Goal: Task Accomplishment & Management: Use online tool/utility

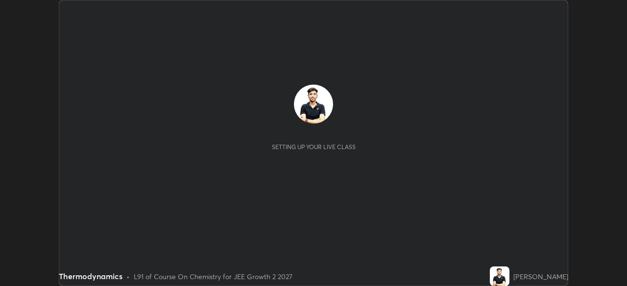
scroll to position [286, 626]
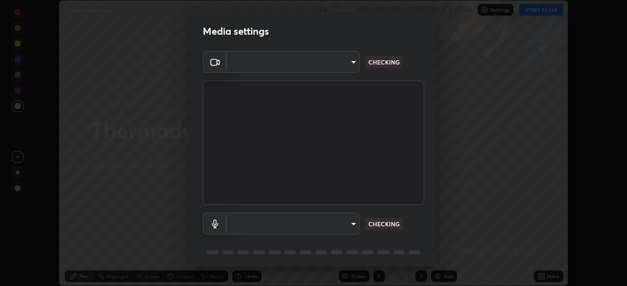
type input "ffb915138f5094fbba49c7dcbdc0b3377f3315ea980a35094b33733fc21d282d"
type input "communications"
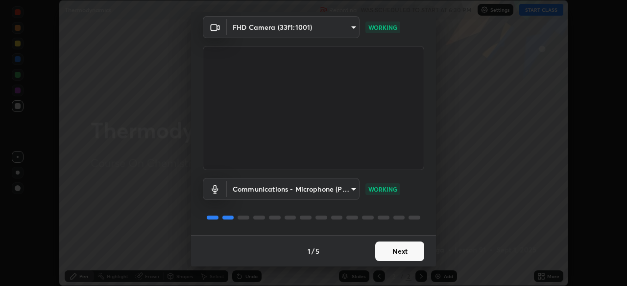
click at [394, 252] on button "Next" at bounding box center [399, 252] width 49 height 20
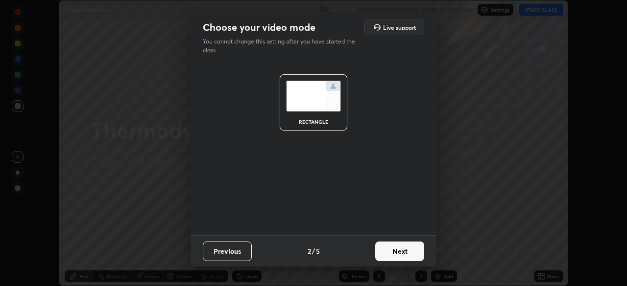
scroll to position [0, 0]
click at [398, 253] on button "Next" at bounding box center [399, 252] width 49 height 20
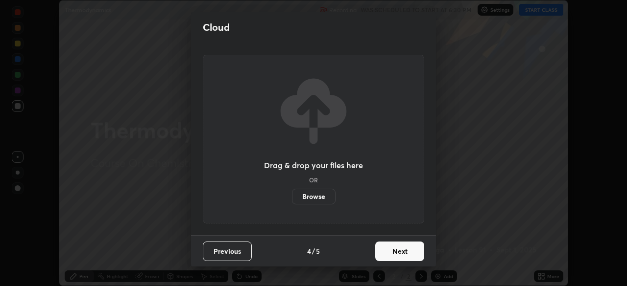
click at [404, 251] on button "Next" at bounding box center [399, 252] width 49 height 20
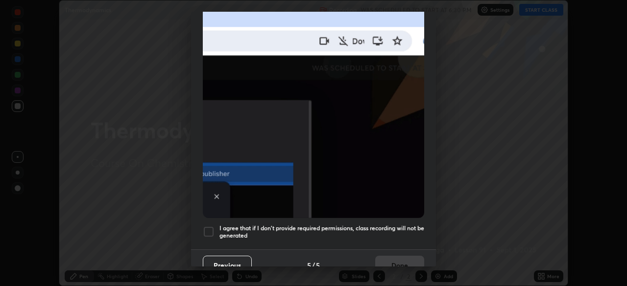
scroll to position [235, 0]
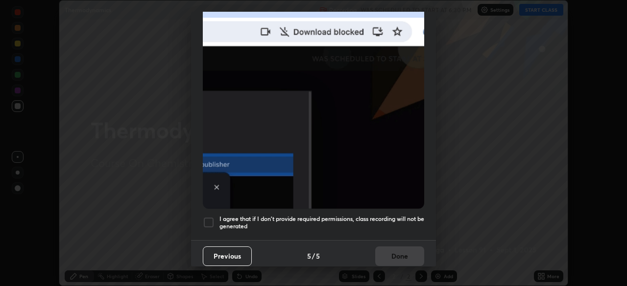
click at [211, 222] on div at bounding box center [209, 223] width 12 height 12
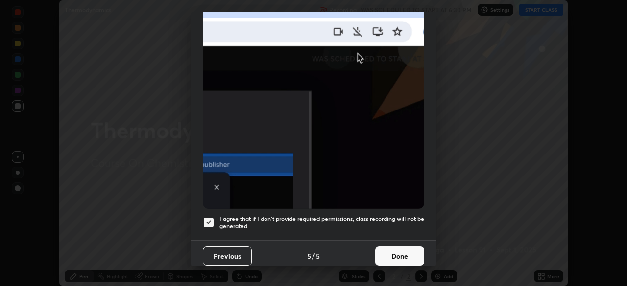
click at [388, 252] on button "Done" at bounding box center [399, 257] width 49 height 20
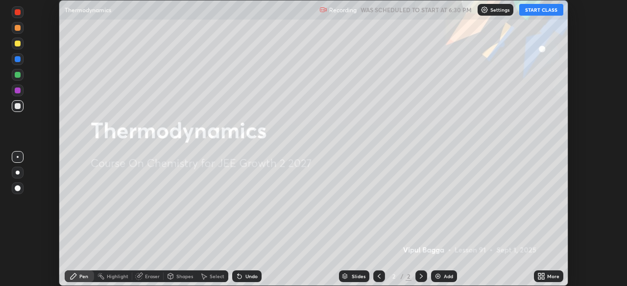
click at [535, 15] on button "START CLASS" at bounding box center [541, 10] width 44 height 12
click at [551, 272] on div "More" at bounding box center [548, 277] width 29 height 12
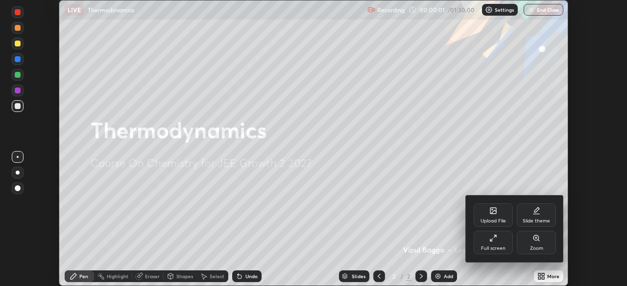
click at [492, 215] on div "Upload File" at bounding box center [492, 216] width 39 height 24
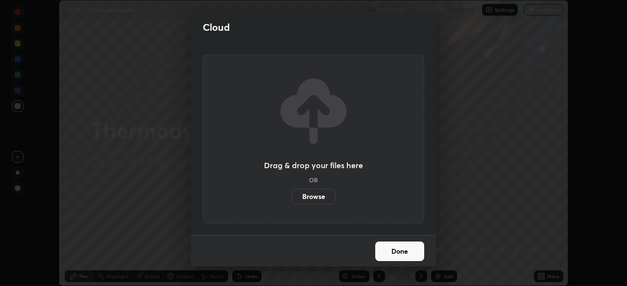
click at [311, 201] on label "Browse" at bounding box center [314, 197] width 44 height 16
click at [292, 201] on input "Browse" at bounding box center [292, 197] width 0 height 16
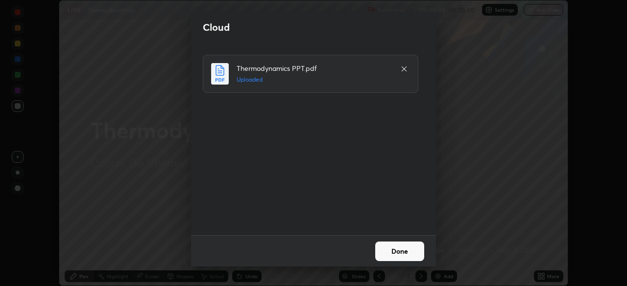
click at [392, 255] on button "Done" at bounding box center [399, 252] width 49 height 20
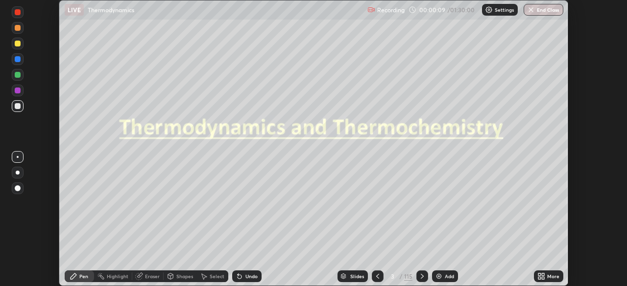
click at [344, 277] on icon at bounding box center [343, 277] width 5 height 1
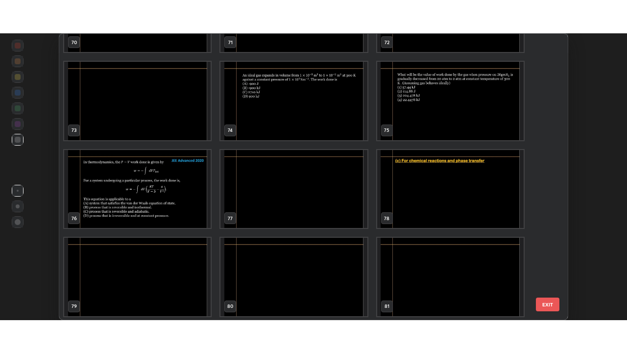
scroll to position [2089, 0]
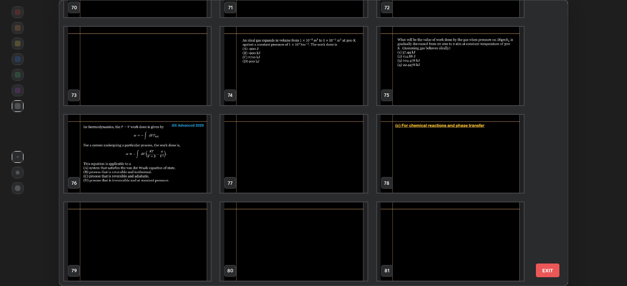
click at [424, 152] on img "grid" at bounding box center [450, 154] width 146 height 78
click at [425, 149] on img "grid" at bounding box center [450, 154] width 146 height 78
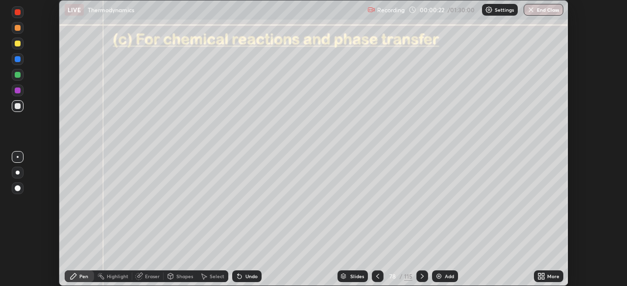
click at [549, 282] on div "More" at bounding box center [548, 277] width 29 height 12
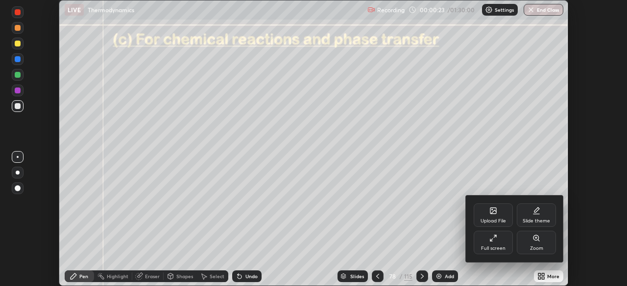
click at [493, 240] on icon at bounding box center [493, 239] width 8 height 8
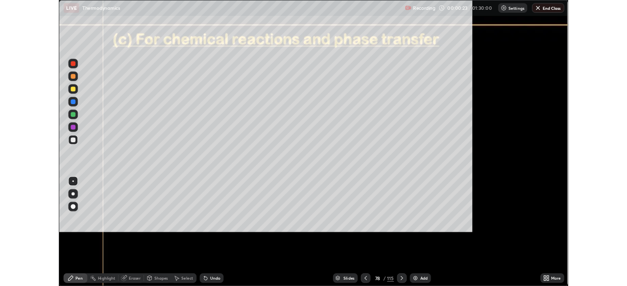
scroll to position [353, 627]
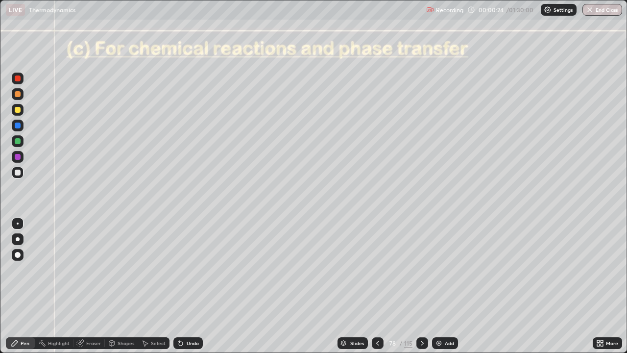
click at [20, 111] on div at bounding box center [18, 110] width 6 height 6
click at [18, 254] on div at bounding box center [18, 255] width 6 height 6
click at [23, 286] on div "Pen" at bounding box center [25, 342] width 9 height 5
click at [22, 172] on div at bounding box center [18, 172] width 12 height 12
click at [18, 140] on div at bounding box center [18, 141] width 6 height 6
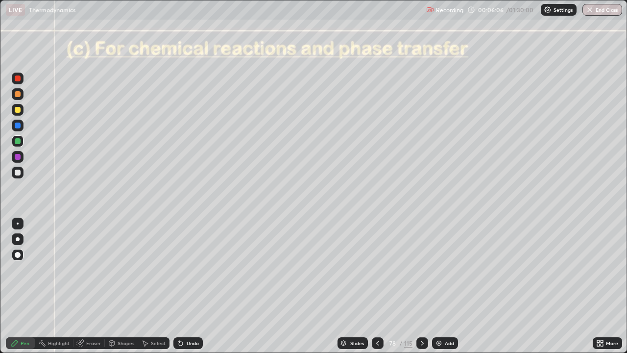
click at [16, 175] on div at bounding box center [18, 172] width 6 height 6
click at [20, 176] on div at bounding box center [18, 172] width 12 height 12
click at [18, 172] on div at bounding box center [18, 172] width 6 height 6
click at [125, 286] on div "Shapes" at bounding box center [126, 342] width 17 height 5
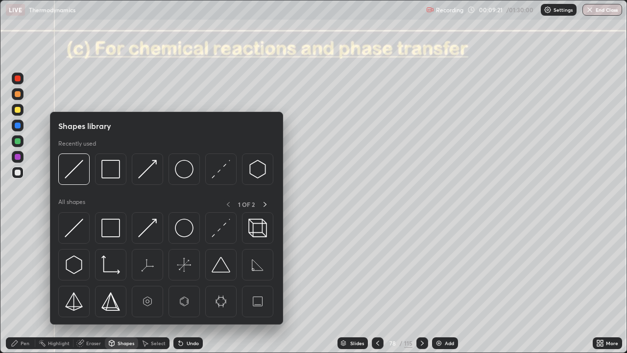
click at [153, 286] on div "Select" at bounding box center [158, 342] width 15 height 5
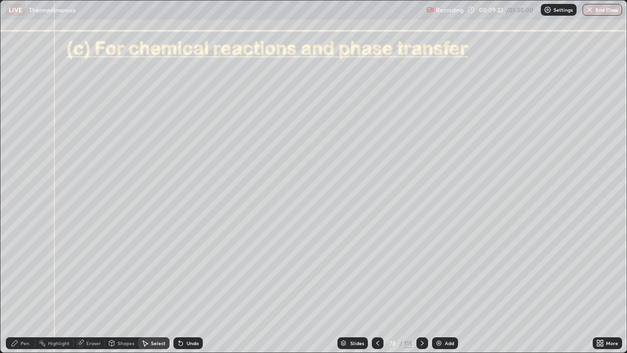
click at [91, 286] on div "Eraser" at bounding box center [93, 342] width 15 height 5
click at [18, 286] on span "Erase all" at bounding box center [17, 325] width 11 height 6
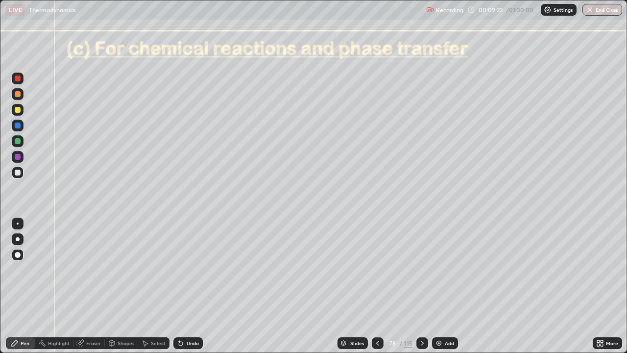
click at [25, 286] on div "Pen" at bounding box center [25, 342] width 9 height 5
click at [18, 172] on div at bounding box center [18, 172] width 6 height 6
click at [20, 170] on div at bounding box center [18, 172] width 6 height 6
click at [17, 141] on div at bounding box center [18, 141] width 6 height 6
click at [16, 172] on div at bounding box center [18, 172] width 6 height 6
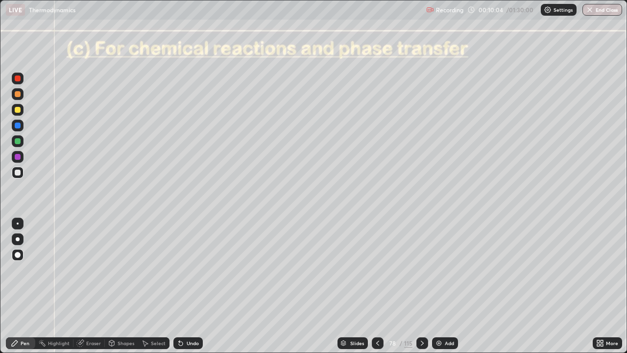
click at [20, 155] on div at bounding box center [18, 157] width 6 height 6
click at [17, 126] on div at bounding box center [18, 125] width 6 height 6
click at [16, 174] on div at bounding box center [18, 172] width 6 height 6
click at [184, 286] on div "Undo" at bounding box center [187, 343] width 29 height 12
click at [19, 140] on div at bounding box center [18, 141] width 6 height 6
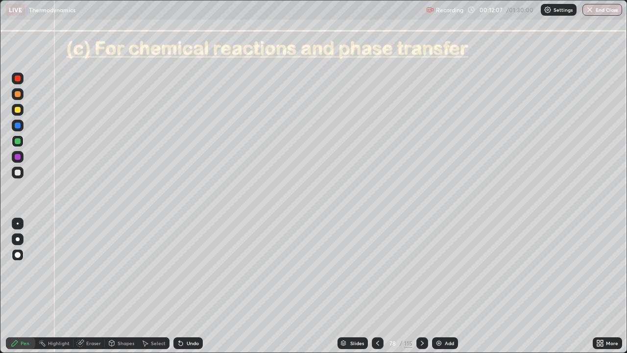
click at [16, 173] on div at bounding box center [18, 172] width 6 height 6
click at [22, 286] on div "Pen" at bounding box center [20, 343] width 29 height 12
click at [93, 286] on div "Eraser" at bounding box center [93, 342] width 15 height 5
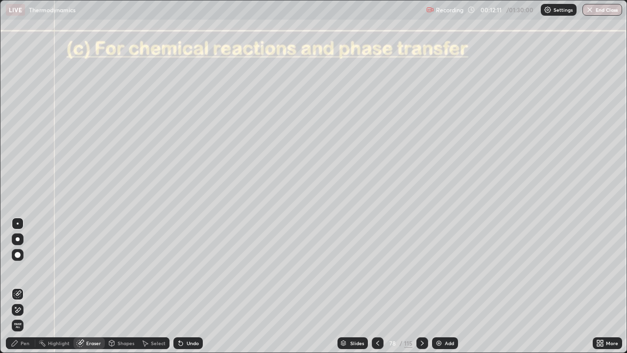
click at [19, 286] on span "Erase all" at bounding box center [17, 325] width 11 height 6
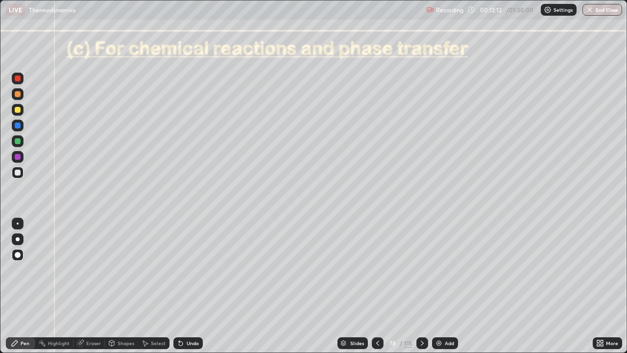
click at [27, 286] on div "Pen" at bounding box center [20, 343] width 29 height 12
click at [20, 286] on div "Pen" at bounding box center [20, 343] width 29 height 12
click at [15, 172] on div at bounding box center [18, 172] width 6 height 6
click at [190, 286] on div "Undo" at bounding box center [193, 342] width 12 height 5
click at [121, 286] on div "Shapes" at bounding box center [126, 342] width 17 height 5
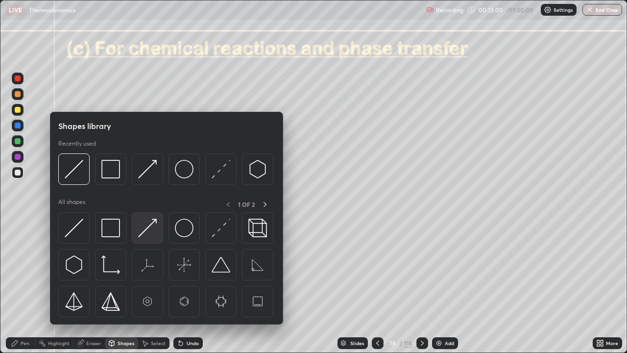
click at [149, 228] on img at bounding box center [147, 227] width 19 height 19
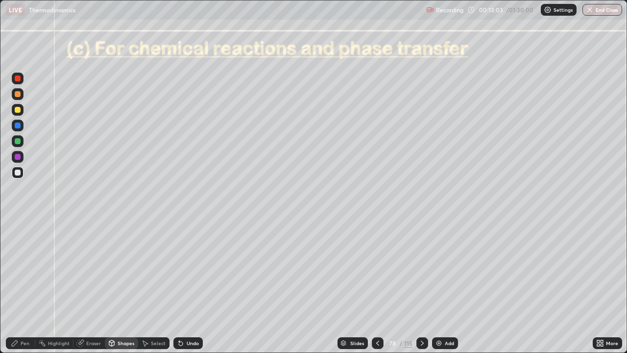
click at [24, 286] on div "Pen" at bounding box center [20, 343] width 29 height 12
click at [198, 286] on div "Undo" at bounding box center [187, 343] width 29 height 12
click at [193, 286] on div "Undo" at bounding box center [187, 343] width 29 height 12
click at [184, 286] on div "Undo" at bounding box center [187, 343] width 29 height 12
click at [183, 286] on icon at bounding box center [181, 343] width 8 height 8
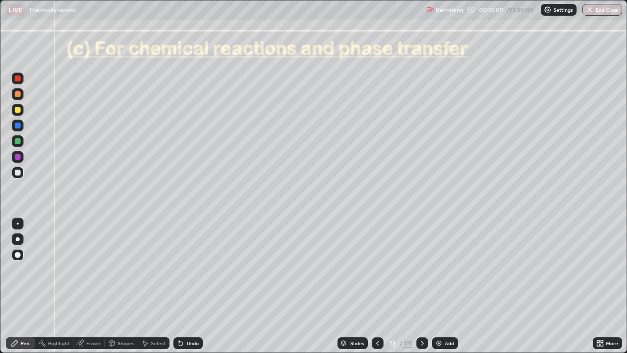
click at [120, 286] on div "Shapes" at bounding box center [126, 342] width 17 height 5
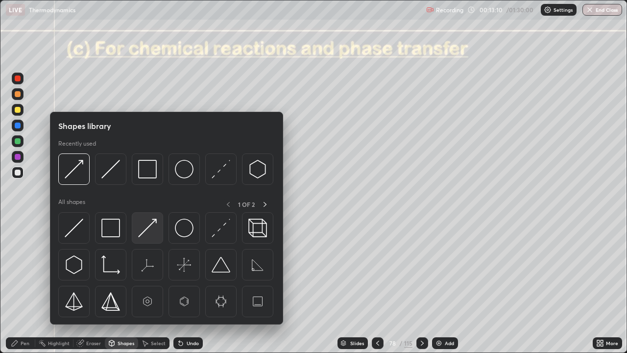
click at [150, 228] on img at bounding box center [147, 227] width 19 height 19
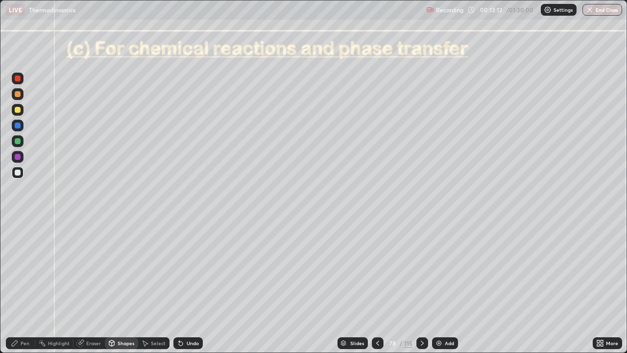
click at [31, 286] on div "Pen" at bounding box center [20, 343] width 29 height 12
click at [18, 142] on div at bounding box center [18, 141] width 6 height 6
click at [24, 286] on div "Pen" at bounding box center [25, 342] width 9 height 5
click at [18, 172] on div at bounding box center [18, 172] width 6 height 6
click at [18, 111] on div at bounding box center [18, 110] width 6 height 6
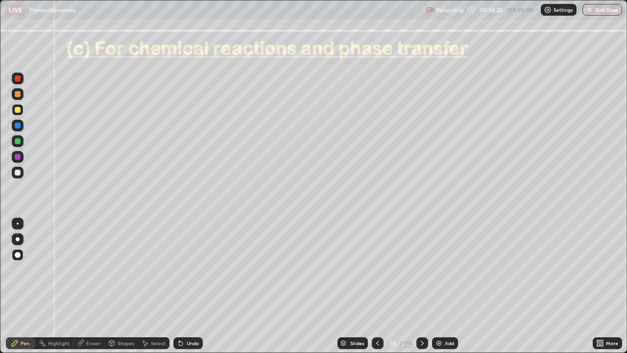
click at [128, 286] on div "Shapes" at bounding box center [126, 342] width 17 height 5
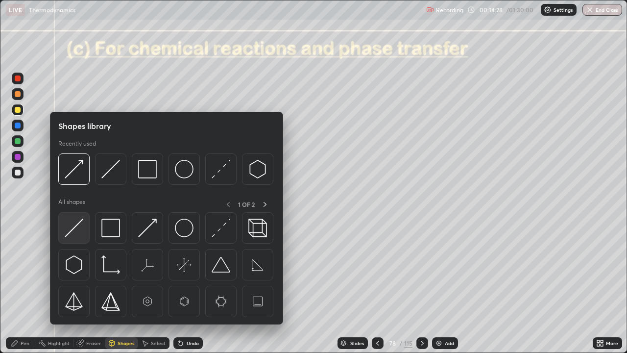
click at [78, 230] on img at bounding box center [74, 227] width 19 height 19
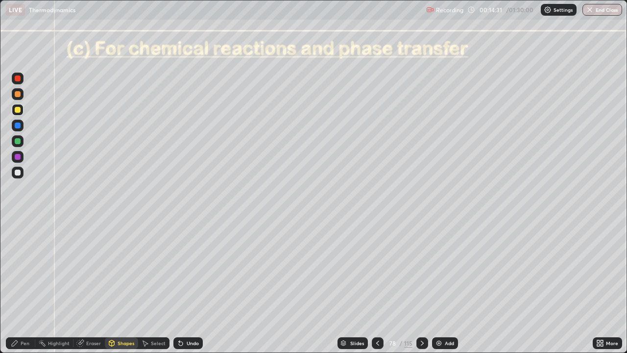
click at [23, 286] on div "Pen" at bounding box center [25, 342] width 9 height 5
click at [16, 172] on div at bounding box center [18, 172] width 6 height 6
click at [421, 286] on icon at bounding box center [422, 343] width 8 height 8
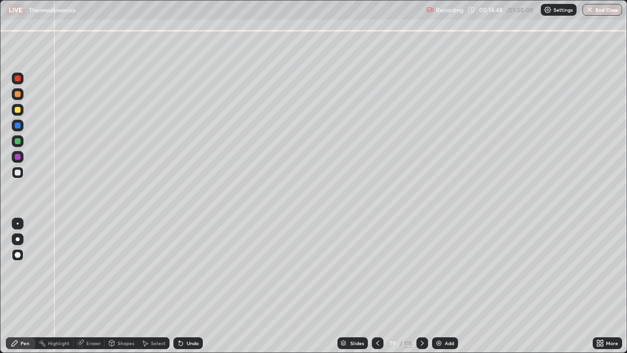
click at [19, 94] on div at bounding box center [18, 94] width 6 height 6
click at [377, 286] on icon at bounding box center [378, 343] width 8 height 8
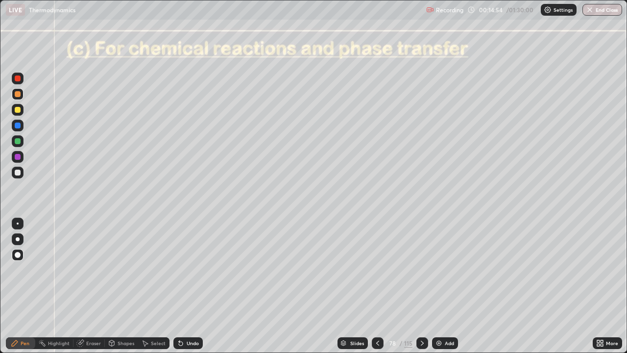
click at [123, 286] on div "Shapes" at bounding box center [126, 342] width 17 height 5
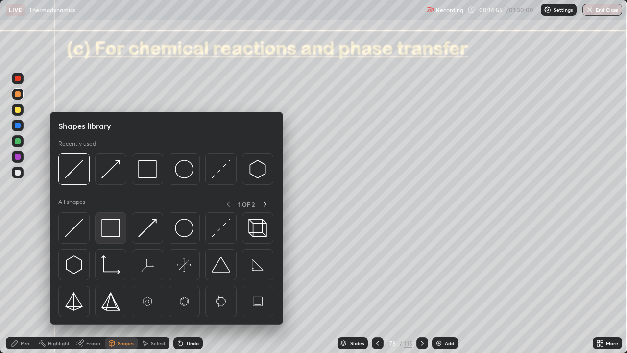
click at [107, 227] on img at bounding box center [110, 227] width 19 height 19
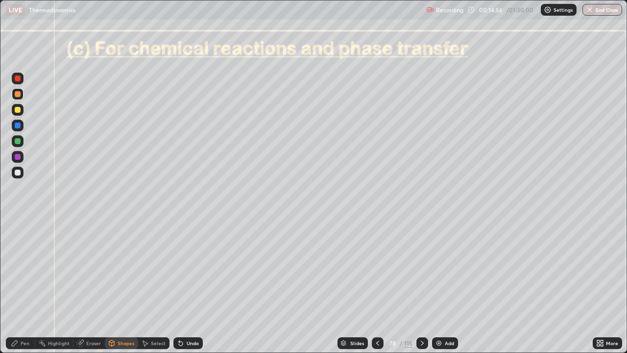
click at [20, 173] on div at bounding box center [18, 172] width 6 height 6
click at [28, 286] on div "Pen" at bounding box center [25, 342] width 9 height 5
click at [18, 172] on div at bounding box center [18, 172] width 6 height 6
click at [421, 286] on icon at bounding box center [422, 343] width 8 height 8
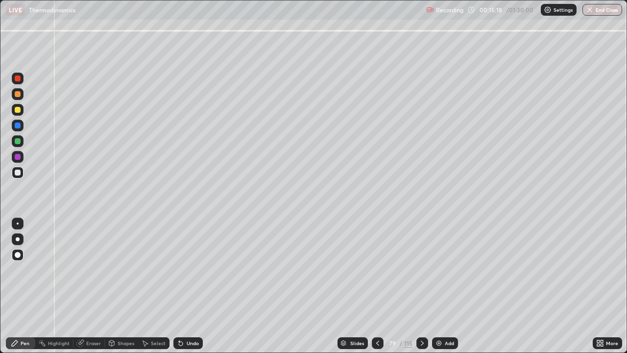
click at [123, 286] on div "Shapes" at bounding box center [126, 342] width 17 height 5
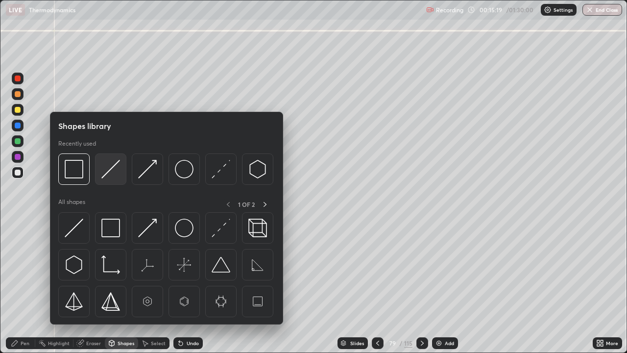
click at [112, 165] on img at bounding box center [110, 169] width 19 height 19
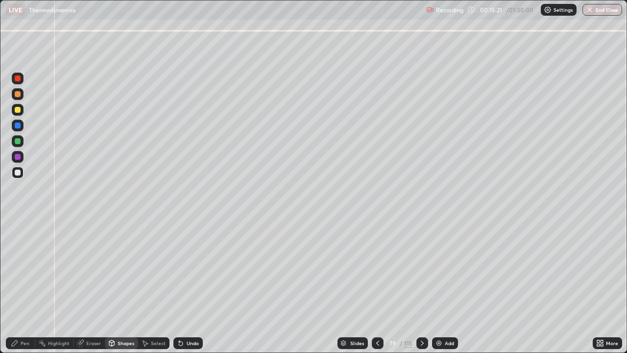
click at [24, 286] on div "Pen" at bounding box center [25, 342] width 9 height 5
click at [18, 173] on div at bounding box center [18, 172] width 6 height 6
click at [18, 96] on div at bounding box center [18, 94] width 6 height 6
click at [18, 172] on div at bounding box center [18, 172] width 6 height 6
click at [94, 286] on div "Eraser" at bounding box center [93, 342] width 15 height 5
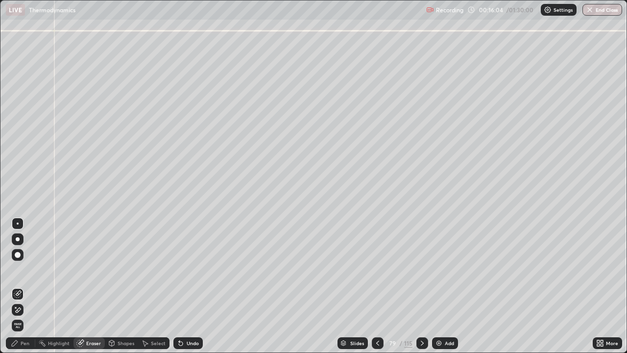
click at [23, 286] on div "Pen" at bounding box center [25, 342] width 9 height 5
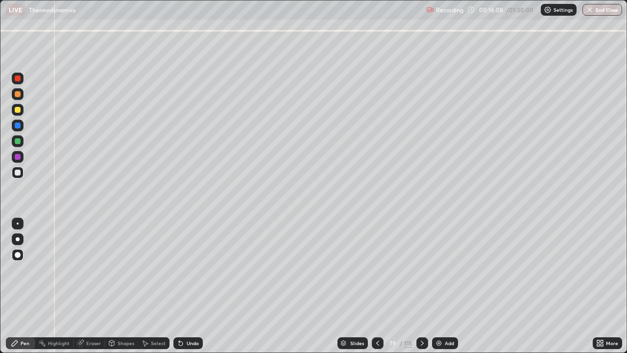
click at [121, 286] on div "Shapes" at bounding box center [126, 342] width 17 height 5
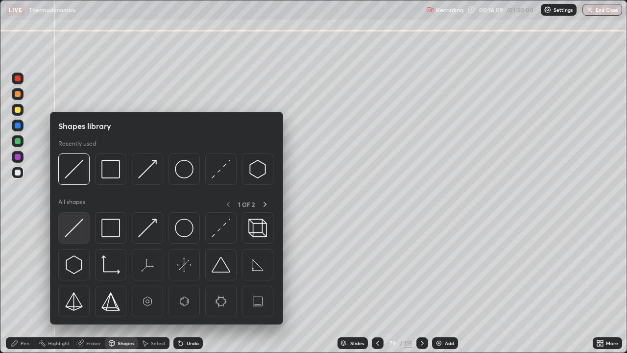
click at [78, 225] on img at bounding box center [74, 227] width 19 height 19
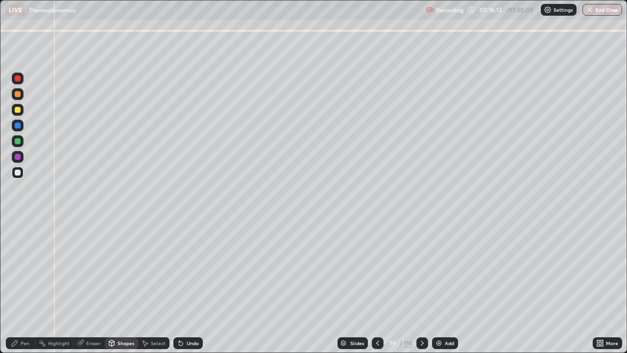
click at [27, 286] on div "Pen" at bounding box center [25, 342] width 9 height 5
click at [20, 143] on div at bounding box center [18, 141] width 6 height 6
click at [381, 286] on div at bounding box center [378, 343] width 12 height 12
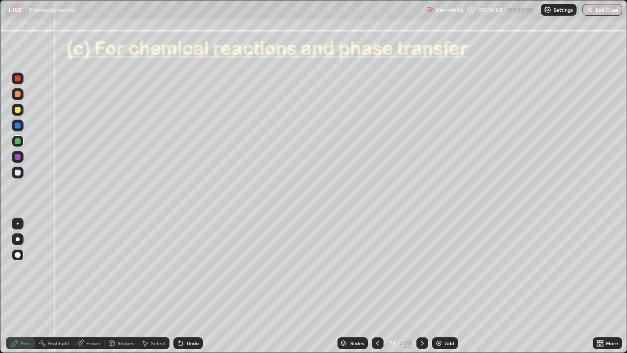
click at [421, 286] on icon at bounding box center [422, 342] width 3 height 5
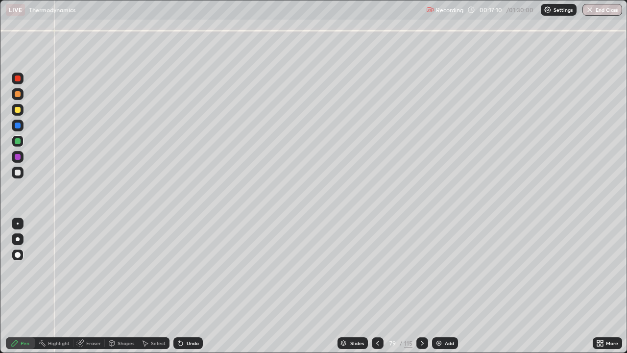
click at [18, 157] on div at bounding box center [18, 157] width 6 height 6
click at [377, 286] on icon at bounding box center [378, 343] width 8 height 8
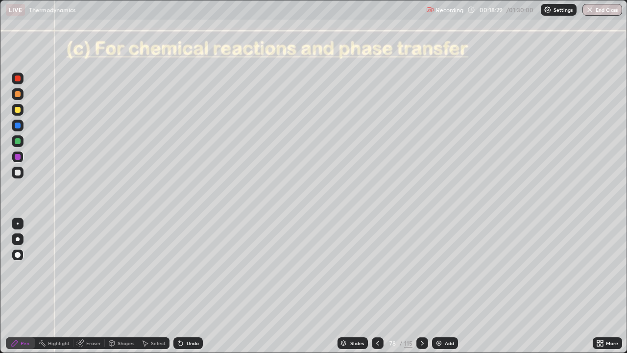
click at [422, 286] on icon at bounding box center [422, 343] width 8 height 8
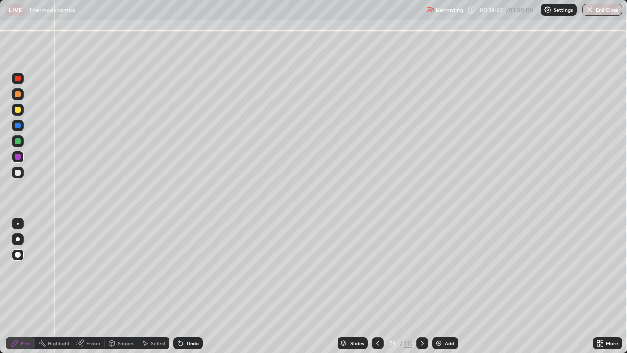
click at [22, 141] on div at bounding box center [18, 141] width 12 height 12
click at [124, 286] on div "Shapes" at bounding box center [126, 342] width 17 height 5
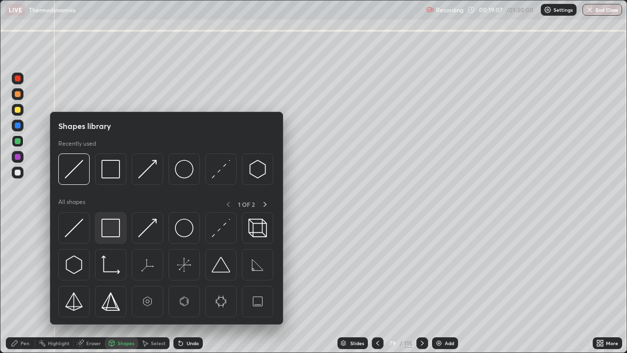
click at [109, 232] on img at bounding box center [110, 227] width 19 height 19
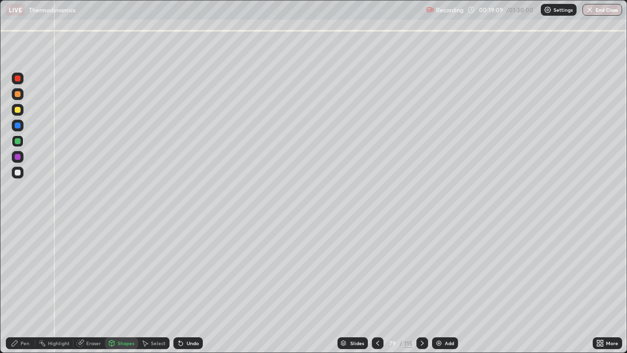
click at [29, 286] on div "Pen" at bounding box center [25, 342] width 9 height 5
click at [20, 172] on div at bounding box center [18, 172] width 6 height 6
click at [376, 286] on div at bounding box center [378, 343] width 12 height 12
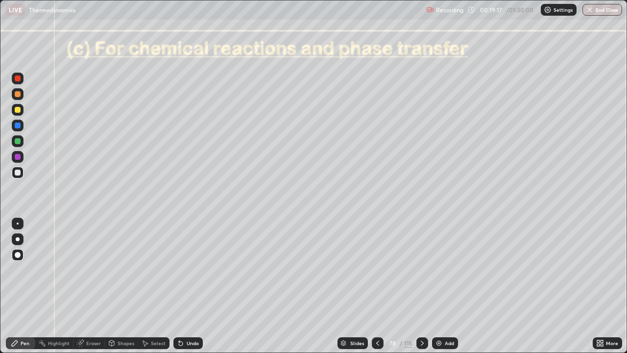
click at [20, 159] on div at bounding box center [18, 157] width 6 height 6
click at [19, 142] on div at bounding box center [18, 141] width 6 height 6
click at [18, 158] on div at bounding box center [18, 157] width 6 height 6
click at [18, 169] on div at bounding box center [18, 172] width 12 height 12
click at [421, 286] on icon at bounding box center [422, 343] width 8 height 8
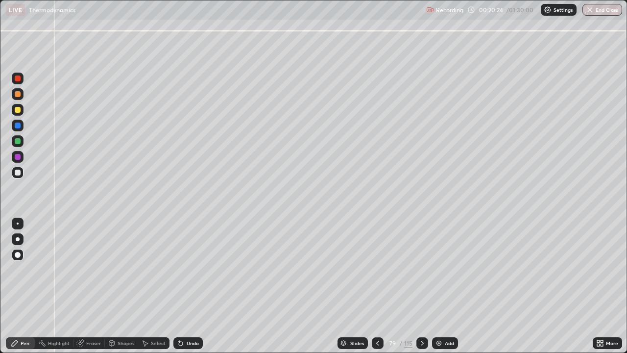
click at [377, 286] on icon at bounding box center [378, 343] width 8 height 8
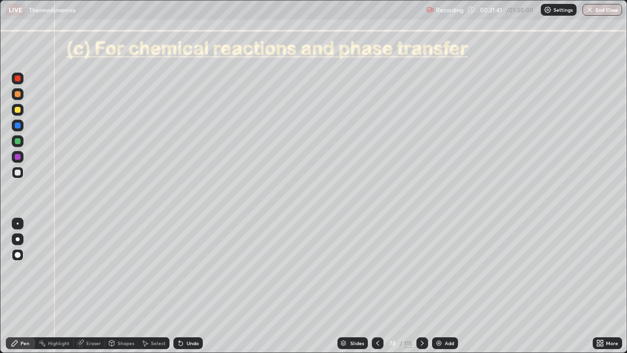
click at [17, 175] on div at bounding box center [18, 172] width 6 height 6
click at [23, 286] on div "Pen" at bounding box center [25, 342] width 9 height 5
click at [424, 286] on icon at bounding box center [422, 343] width 8 height 8
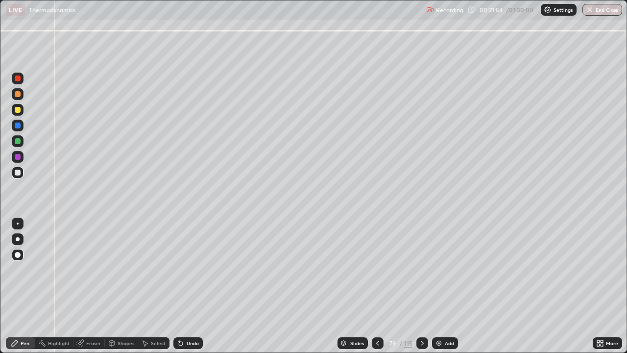
click at [20, 173] on div at bounding box center [18, 172] width 6 height 6
click at [19, 173] on div at bounding box center [18, 172] width 6 height 6
click at [24, 286] on div "Pen" at bounding box center [25, 342] width 9 height 5
click at [16, 171] on div at bounding box center [18, 172] width 6 height 6
click at [422, 286] on icon at bounding box center [422, 342] width 3 height 5
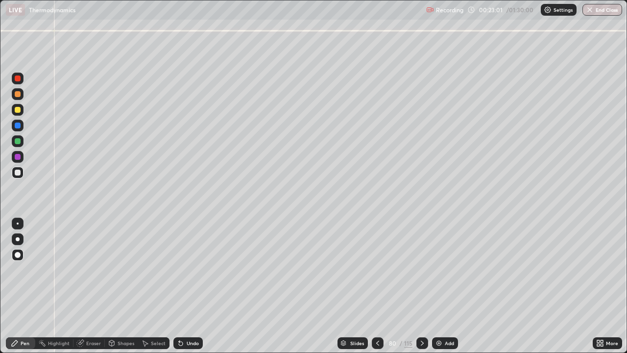
click at [423, 286] on div at bounding box center [422, 343] width 12 height 20
click at [425, 286] on div at bounding box center [422, 343] width 12 height 12
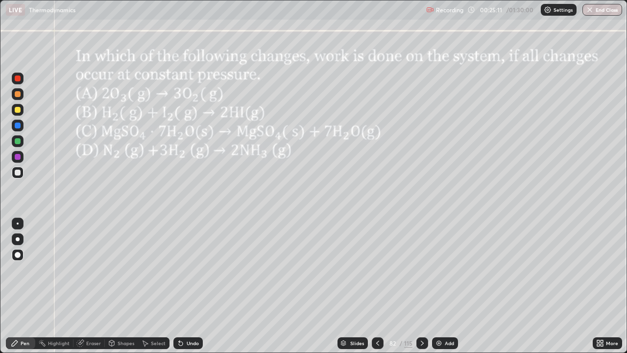
click at [20, 78] on div at bounding box center [18, 78] width 6 height 6
click at [15, 171] on div at bounding box center [18, 172] width 6 height 6
click at [17, 173] on div at bounding box center [18, 172] width 6 height 6
click at [15, 172] on div at bounding box center [18, 172] width 6 height 6
click at [17, 171] on div at bounding box center [18, 172] width 6 height 6
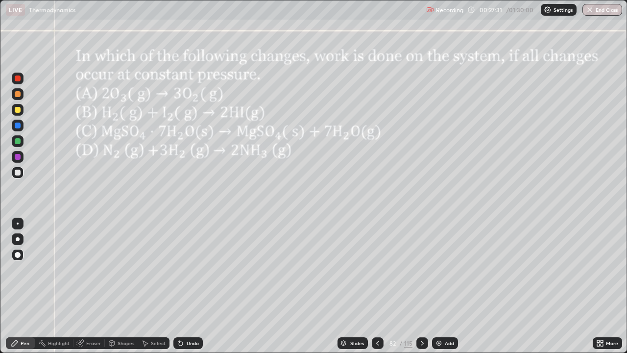
click at [21, 286] on div "Pen" at bounding box center [20, 343] width 29 height 12
click at [417, 286] on div at bounding box center [422, 343] width 12 height 12
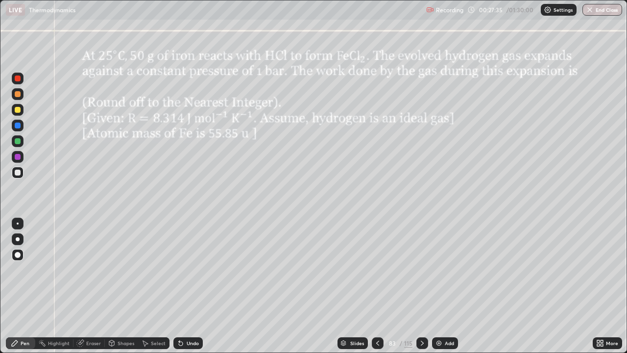
click at [422, 286] on icon at bounding box center [422, 343] width 8 height 8
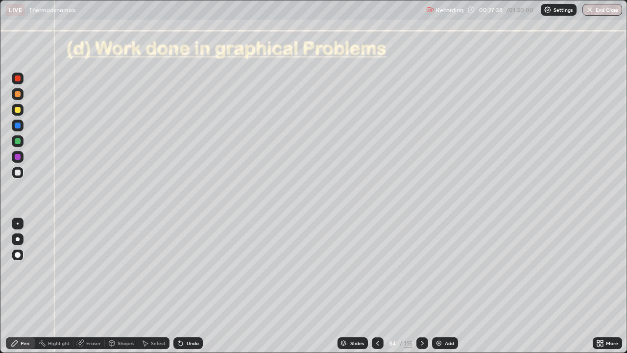
click at [372, 286] on div at bounding box center [378, 343] width 12 height 12
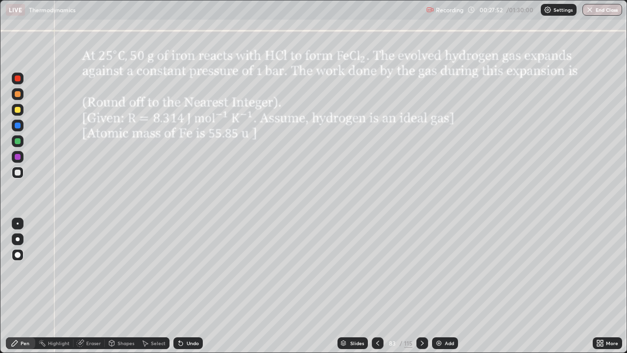
click at [27, 286] on div "Pen" at bounding box center [20, 343] width 29 height 12
click at [19, 127] on div at bounding box center [18, 125] width 6 height 6
click at [19, 143] on div at bounding box center [18, 141] width 6 height 6
click at [17, 155] on div at bounding box center [18, 157] width 6 height 6
click at [18, 142] on div at bounding box center [18, 141] width 6 height 6
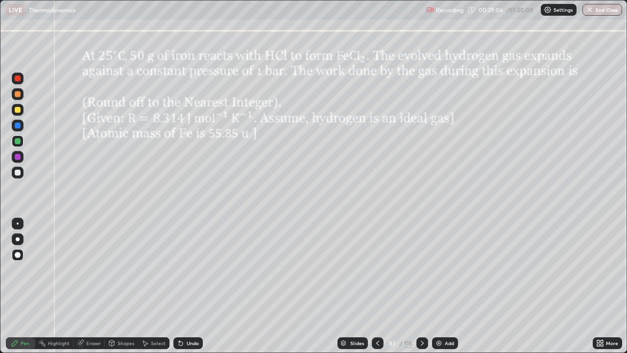
click at [18, 112] on div at bounding box center [18, 110] width 6 height 6
click at [18, 172] on div at bounding box center [18, 172] width 6 height 6
click at [419, 286] on div at bounding box center [422, 343] width 12 height 12
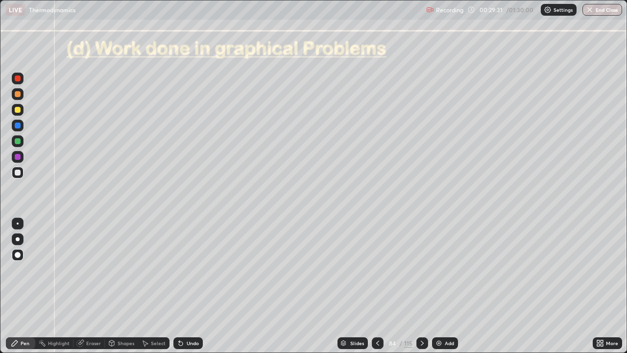
click at [18, 170] on div at bounding box center [18, 172] width 6 height 6
click at [19, 172] on div at bounding box center [18, 172] width 6 height 6
click at [18, 140] on div at bounding box center [18, 141] width 6 height 6
click at [19, 128] on div at bounding box center [18, 125] width 6 height 6
click at [126, 286] on div "Shapes" at bounding box center [126, 342] width 17 height 5
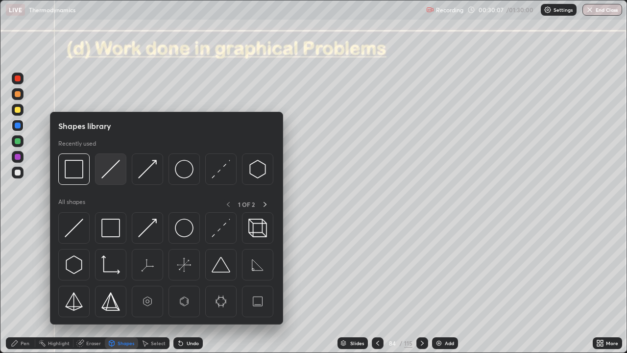
click at [111, 175] on img at bounding box center [110, 169] width 19 height 19
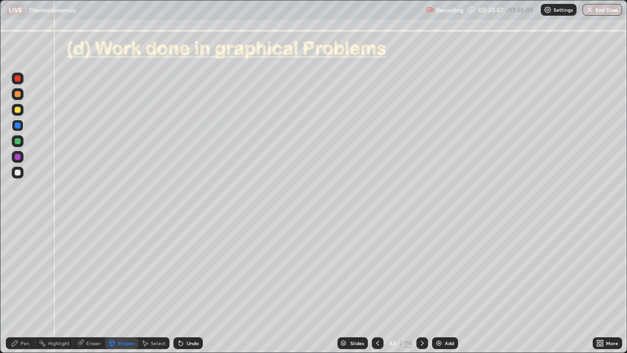
click at [18, 173] on div at bounding box center [18, 172] width 6 height 6
click at [24, 286] on div "Pen" at bounding box center [25, 342] width 9 height 5
click at [187, 286] on div "Undo" at bounding box center [187, 343] width 29 height 12
click at [120, 286] on div "Shapes" at bounding box center [126, 342] width 17 height 5
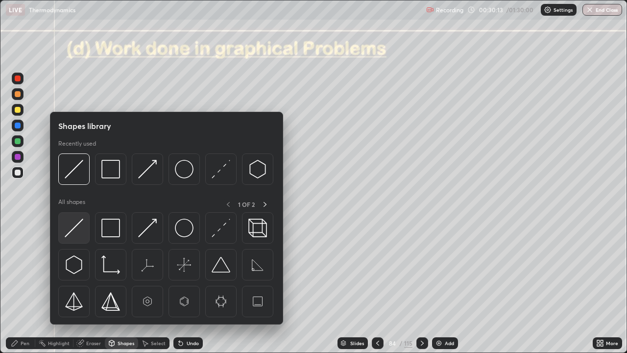
click at [75, 230] on img at bounding box center [74, 227] width 19 height 19
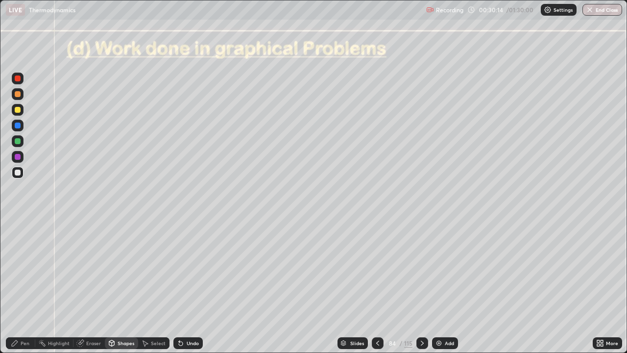
click at [20, 286] on div "Pen" at bounding box center [20, 343] width 29 height 12
click at [18, 112] on div at bounding box center [18, 110] width 6 height 6
click at [118, 286] on div "Shapes" at bounding box center [126, 342] width 17 height 5
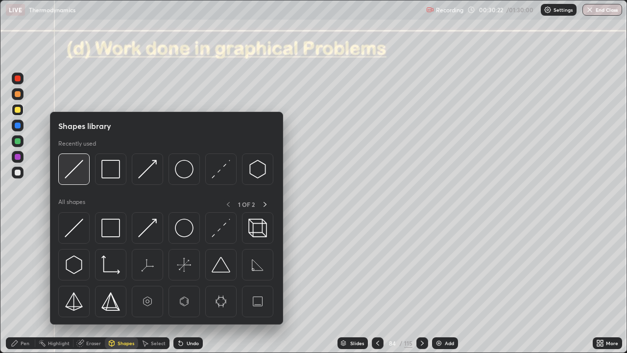
click at [75, 175] on img at bounding box center [74, 169] width 19 height 19
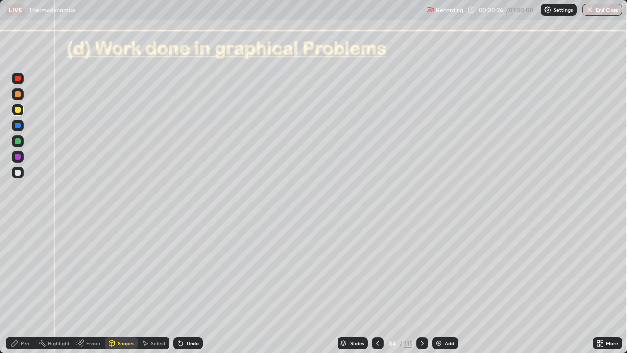
click at [22, 286] on div "Pen" at bounding box center [20, 343] width 29 height 12
click at [17, 169] on div at bounding box center [18, 172] width 12 height 12
click at [28, 286] on div "Pen" at bounding box center [25, 342] width 9 height 5
click at [125, 286] on div "Shapes" at bounding box center [126, 342] width 17 height 5
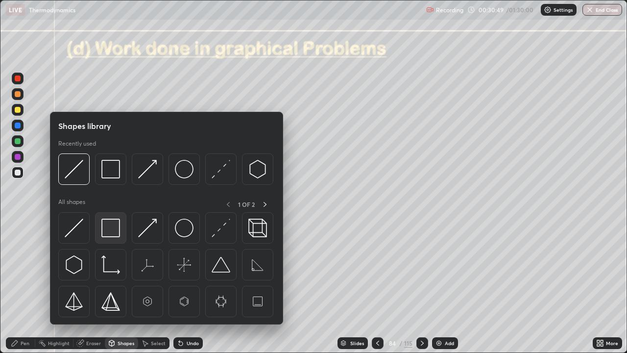
click at [111, 223] on img at bounding box center [110, 227] width 19 height 19
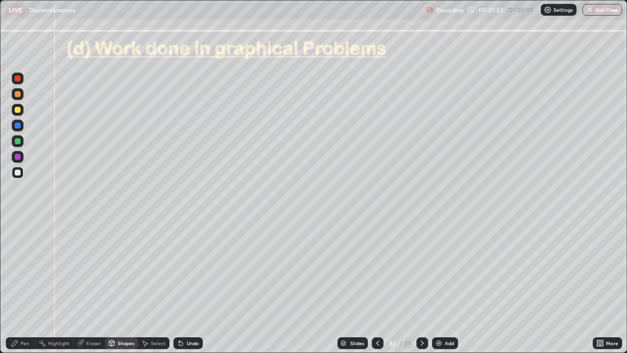
click at [26, 286] on div "Pen" at bounding box center [25, 342] width 9 height 5
click at [125, 286] on div "Shapes" at bounding box center [126, 342] width 17 height 5
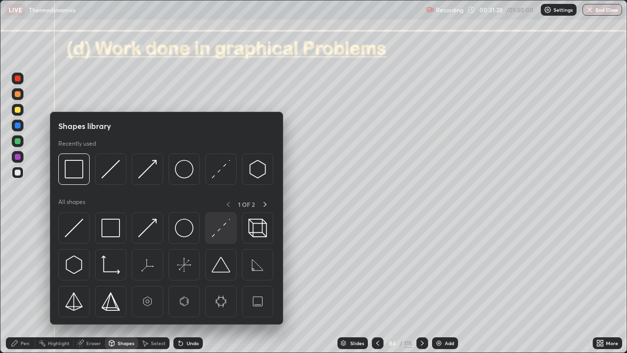
click at [216, 223] on img at bounding box center [221, 227] width 19 height 19
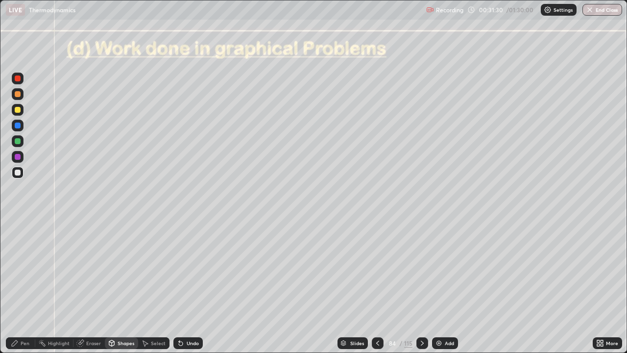
click at [19, 172] on div at bounding box center [18, 172] width 6 height 6
click at [28, 286] on div "Pen" at bounding box center [20, 343] width 29 height 12
click at [25, 286] on div "Pen" at bounding box center [25, 342] width 9 height 5
click at [19, 174] on div at bounding box center [18, 172] width 6 height 6
click at [21, 144] on div at bounding box center [18, 141] width 12 height 12
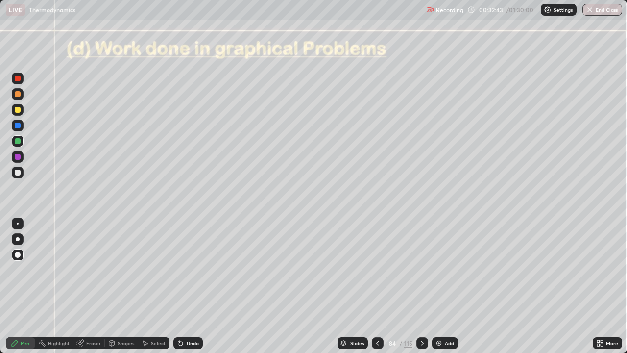
click at [124, 286] on div "Shapes" at bounding box center [121, 343] width 33 height 12
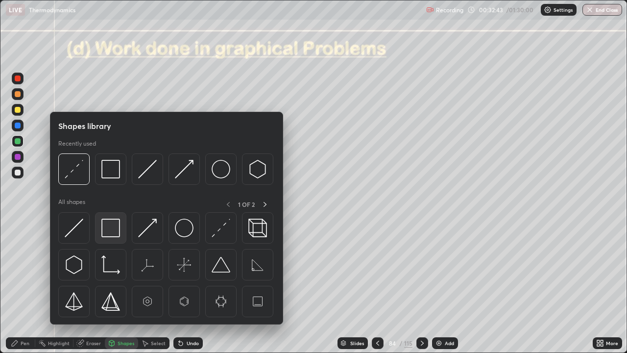
click at [110, 226] on img at bounding box center [110, 227] width 19 height 19
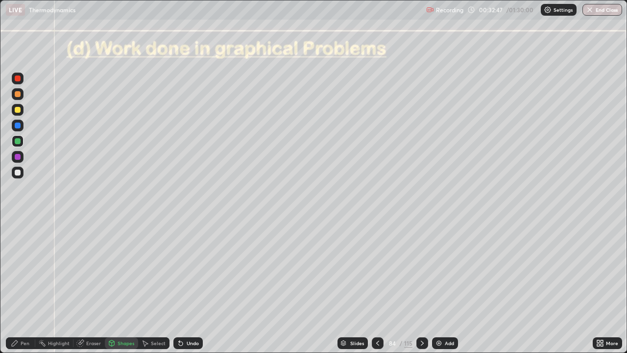
click at [19, 286] on div "Pen" at bounding box center [20, 343] width 29 height 12
click at [13, 168] on div at bounding box center [18, 172] width 12 height 12
click at [23, 286] on div "Pen" at bounding box center [25, 342] width 9 height 5
click at [19, 112] on div at bounding box center [18, 110] width 6 height 6
click at [18, 143] on div at bounding box center [18, 141] width 6 height 6
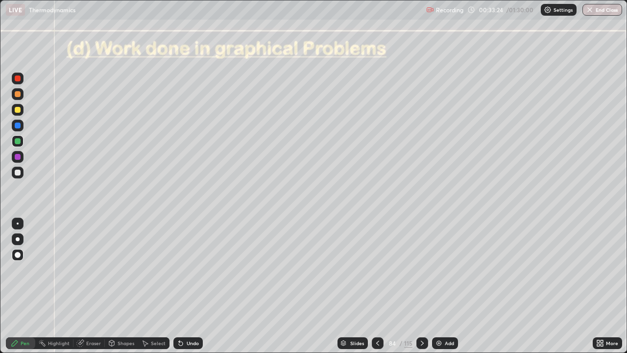
click at [189, 286] on div "Undo" at bounding box center [193, 342] width 12 height 5
click at [189, 286] on div "Undo" at bounding box center [187, 343] width 29 height 12
click at [18, 174] on div at bounding box center [18, 172] width 6 height 6
click at [28, 286] on div "Pen" at bounding box center [20, 343] width 29 height 12
click at [19, 125] on div at bounding box center [18, 125] width 6 height 6
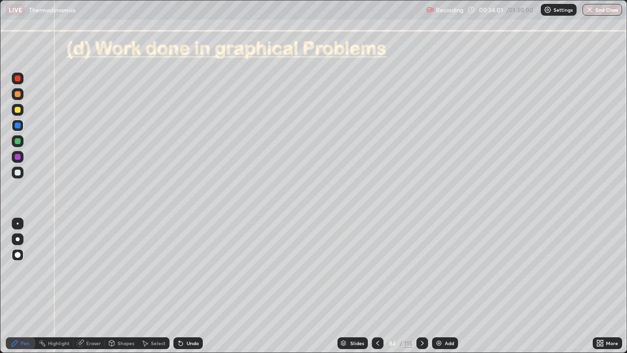
click at [19, 175] on div at bounding box center [18, 172] width 6 height 6
click at [17, 125] on div at bounding box center [18, 125] width 6 height 6
click at [18, 173] on div at bounding box center [18, 172] width 6 height 6
click at [91, 286] on div "Eraser" at bounding box center [93, 342] width 15 height 5
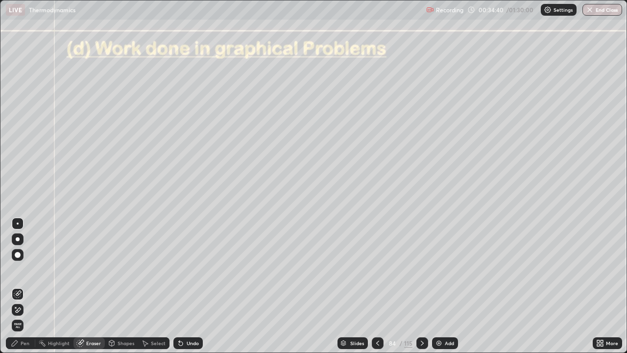
click at [25, 286] on div "Pen" at bounding box center [25, 342] width 9 height 5
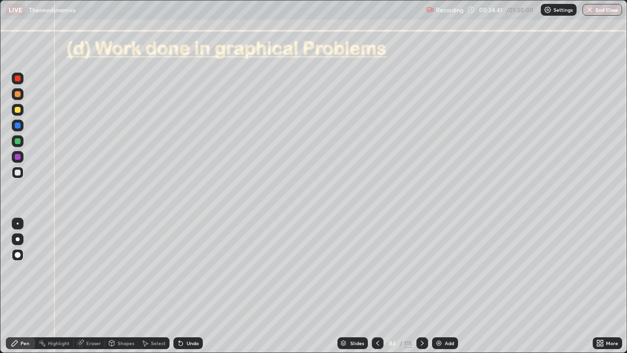
click at [18, 170] on div at bounding box center [18, 172] width 6 height 6
click at [17, 126] on div at bounding box center [18, 125] width 6 height 6
click at [22, 286] on div "Pen" at bounding box center [25, 342] width 9 height 5
click at [17, 172] on div at bounding box center [18, 172] width 6 height 6
click at [20, 286] on div "Pen" at bounding box center [20, 343] width 29 height 12
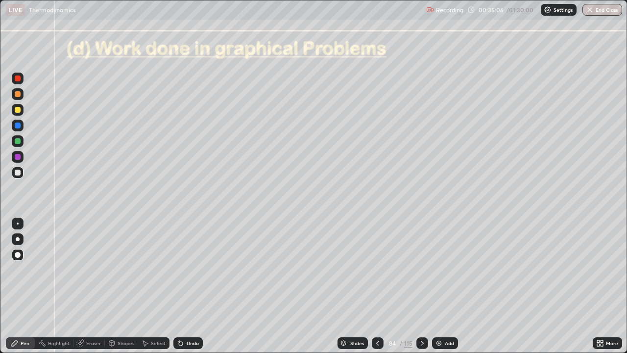
click at [17, 174] on div at bounding box center [18, 172] width 6 height 6
click at [18, 173] on div at bounding box center [18, 172] width 6 height 6
click at [25, 286] on div "Pen" at bounding box center [25, 342] width 9 height 5
click at [19, 171] on div at bounding box center [18, 172] width 6 height 6
click at [25, 286] on div "Pen" at bounding box center [25, 342] width 9 height 5
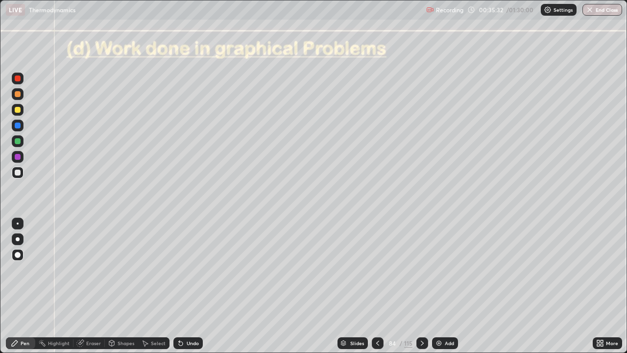
click at [17, 172] on div at bounding box center [18, 172] width 6 height 6
click at [22, 97] on div at bounding box center [18, 94] width 12 height 12
click at [418, 286] on div at bounding box center [422, 343] width 12 height 12
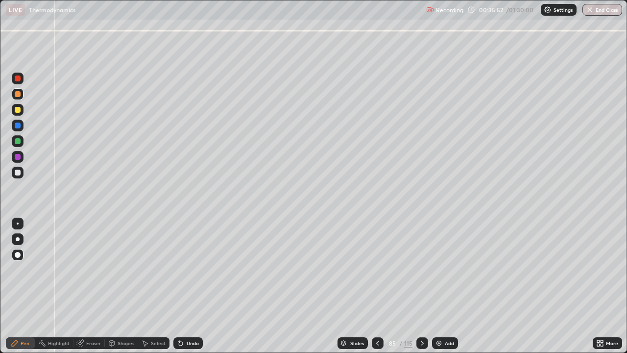
click at [119, 286] on div "Shapes" at bounding box center [126, 342] width 17 height 5
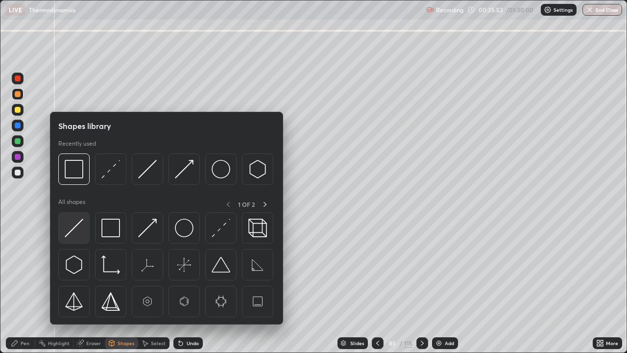
click at [79, 223] on img at bounding box center [74, 227] width 19 height 19
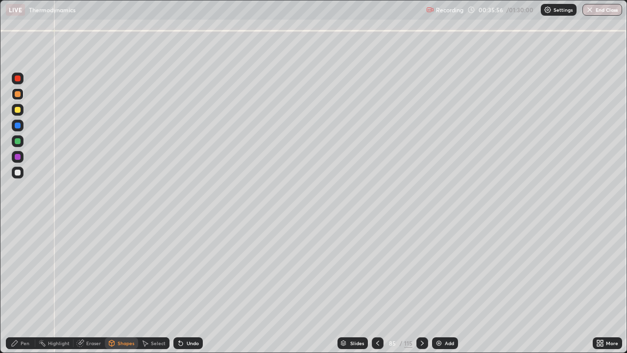
click at [24, 286] on div "Pen" at bounding box center [25, 342] width 9 height 5
click at [19, 175] on div at bounding box center [18, 172] width 6 height 6
click at [193, 286] on div "Undo" at bounding box center [193, 342] width 12 height 5
click at [193, 286] on div "Undo" at bounding box center [187, 343] width 29 height 12
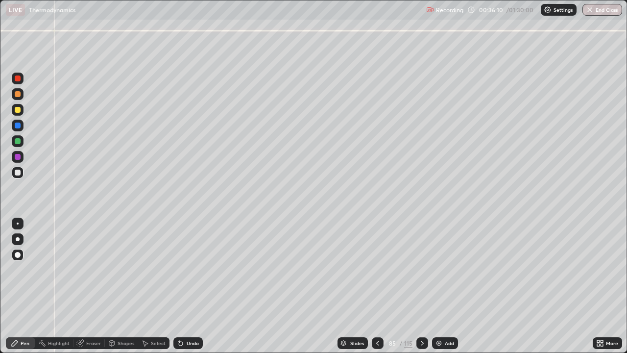
click at [193, 286] on div "Undo" at bounding box center [187, 343] width 29 height 12
click at [189, 286] on div "Undo" at bounding box center [193, 342] width 12 height 5
click at [123, 286] on div "Shapes" at bounding box center [126, 342] width 17 height 5
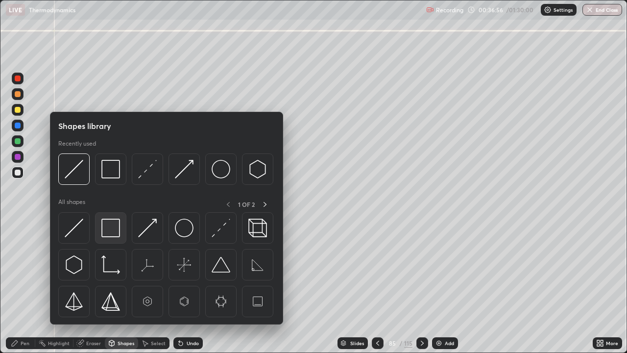
click at [111, 227] on img at bounding box center [110, 227] width 19 height 19
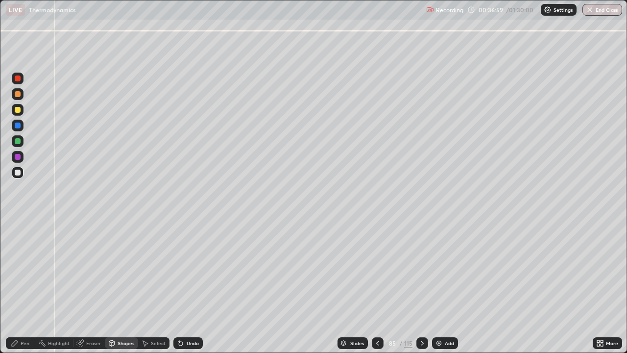
click at [27, 286] on div "Pen" at bounding box center [25, 342] width 9 height 5
click at [121, 286] on div "Shapes" at bounding box center [126, 342] width 17 height 5
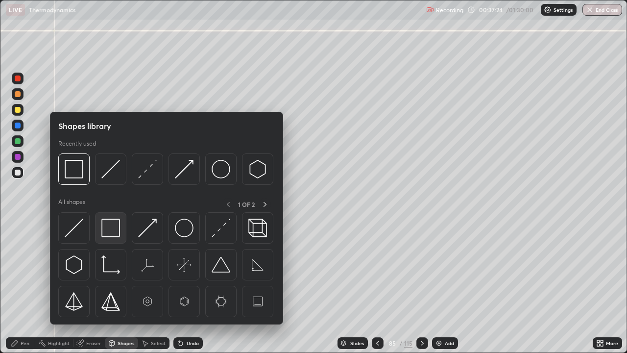
click at [109, 231] on img at bounding box center [110, 227] width 19 height 19
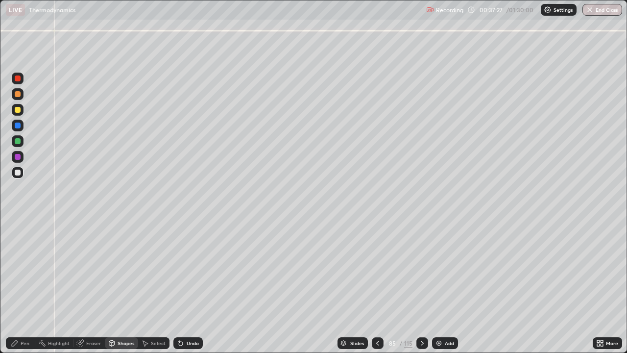
click at [24, 286] on div "Pen" at bounding box center [25, 342] width 9 height 5
click at [18, 286] on icon at bounding box center [15, 343] width 8 height 8
click at [18, 142] on div at bounding box center [18, 141] width 6 height 6
click at [20, 172] on div at bounding box center [18, 172] width 6 height 6
click at [124, 286] on div "Shapes" at bounding box center [126, 342] width 17 height 5
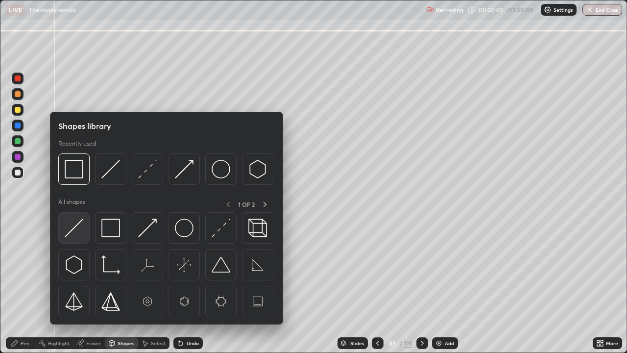
click at [79, 230] on img at bounding box center [74, 227] width 19 height 19
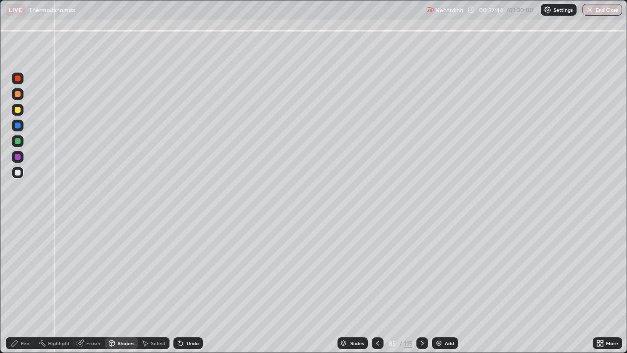
click at [25, 286] on div "Pen" at bounding box center [25, 342] width 9 height 5
click at [19, 94] on div at bounding box center [18, 94] width 6 height 6
click at [128, 286] on div "Shapes" at bounding box center [126, 342] width 17 height 5
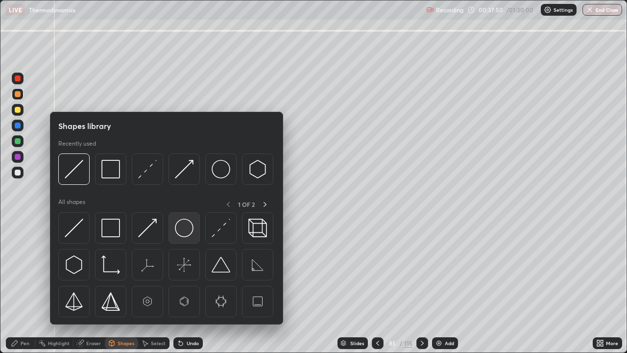
click at [183, 227] on img at bounding box center [184, 227] width 19 height 19
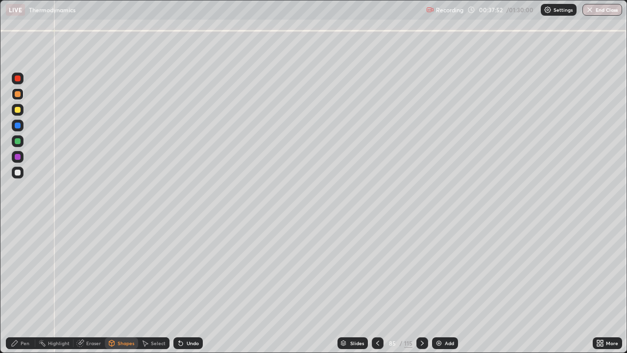
click at [16, 141] on div at bounding box center [18, 141] width 6 height 6
click at [125, 286] on div "Shapes" at bounding box center [126, 342] width 17 height 5
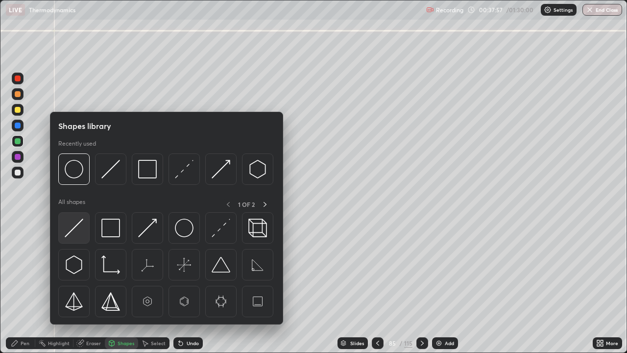
click at [76, 231] on img at bounding box center [74, 227] width 19 height 19
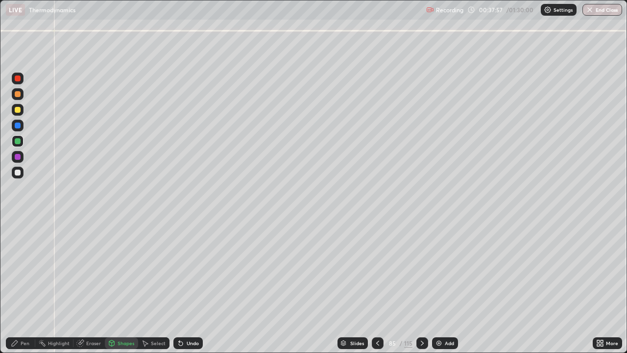
click at [22, 173] on div at bounding box center [18, 172] width 12 height 12
click at [126, 286] on div "Shapes" at bounding box center [126, 342] width 17 height 5
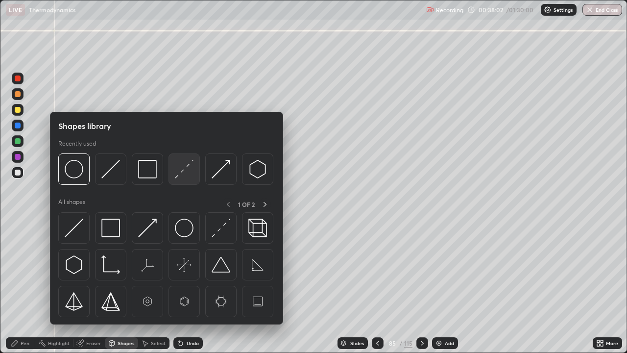
click at [188, 176] on img at bounding box center [184, 169] width 19 height 19
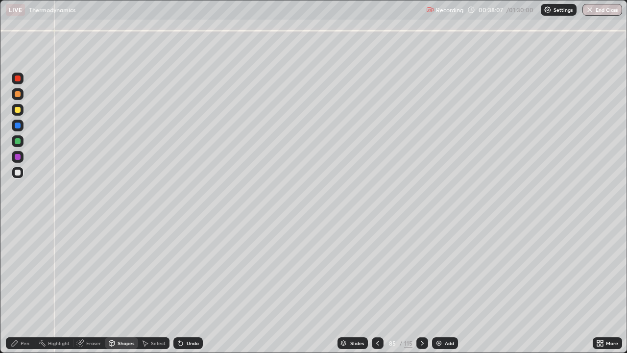
click at [92, 286] on div "Eraser" at bounding box center [93, 342] width 15 height 5
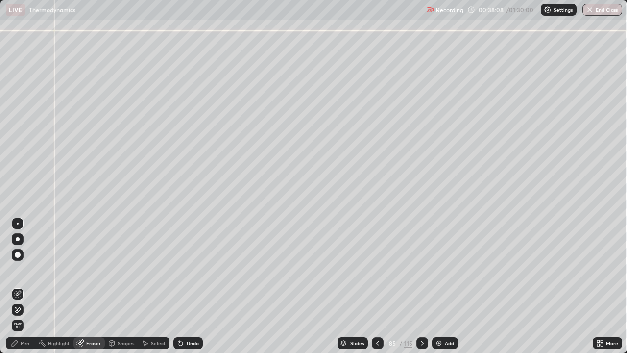
click at [20, 286] on div at bounding box center [18, 294] width 12 height 12
click at [24, 286] on div "Pen" at bounding box center [25, 342] width 9 height 5
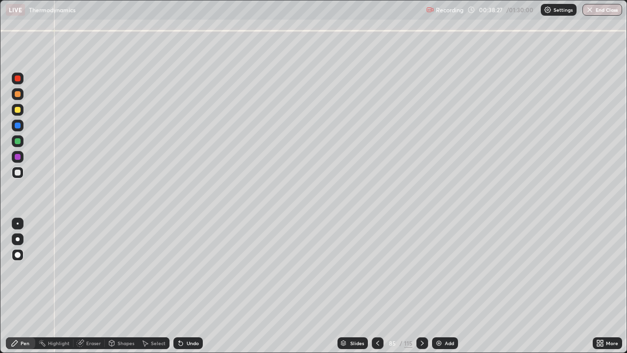
click at [119, 286] on div "Shapes" at bounding box center [126, 342] width 17 height 5
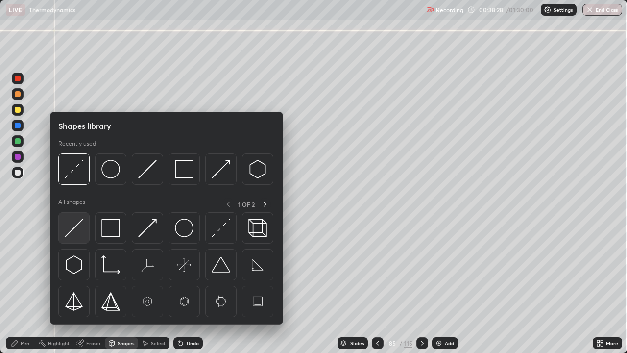
click at [80, 230] on img at bounding box center [74, 227] width 19 height 19
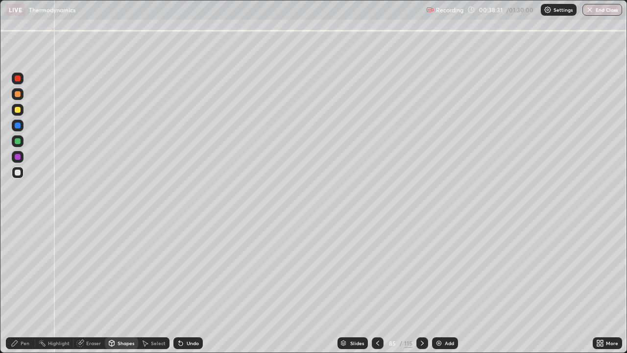
click at [19, 142] on div at bounding box center [18, 141] width 6 height 6
click at [23, 286] on div "Pen" at bounding box center [25, 342] width 9 height 5
click at [17, 173] on div at bounding box center [18, 172] width 6 height 6
click at [189, 286] on div "Undo" at bounding box center [193, 342] width 12 height 5
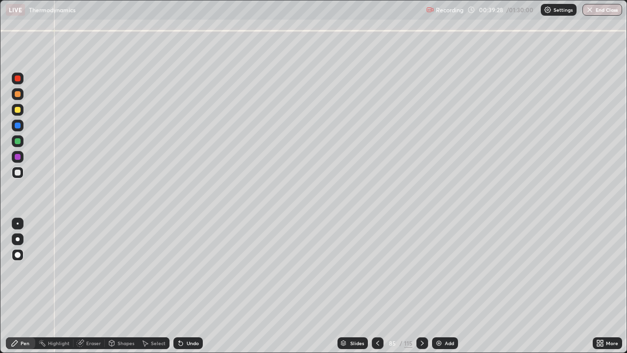
click at [190, 286] on div "Undo" at bounding box center [193, 342] width 12 height 5
click at [190, 286] on div "Undo" at bounding box center [187, 343] width 29 height 12
click at [187, 286] on div "Undo" at bounding box center [187, 343] width 29 height 12
click at [121, 286] on div "Shapes" at bounding box center [126, 342] width 17 height 5
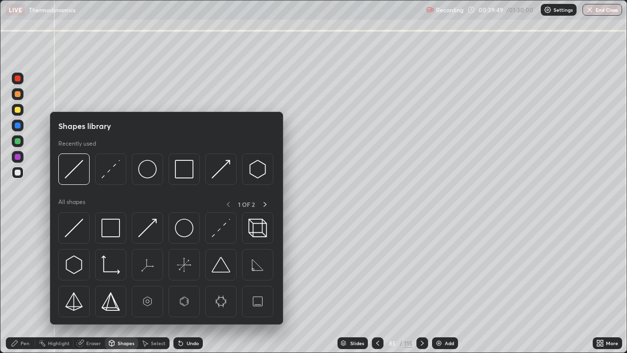
click at [80, 286] on icon at bounding box center [80, 343] width 6 height 6
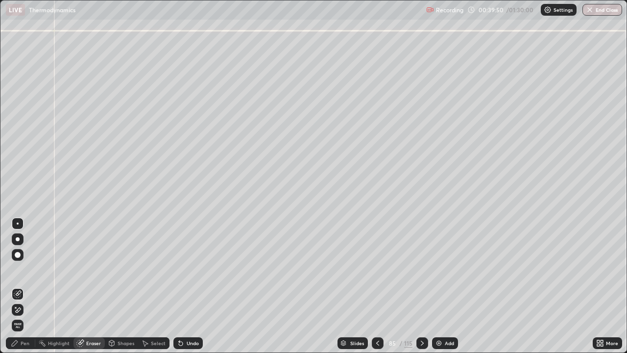
click at [16, 286] on icon at bounding box center [15, 307] width 1 height 1
click at [24, 286] on div "Pen" at bounding box center [20, 343] width 29 height 12
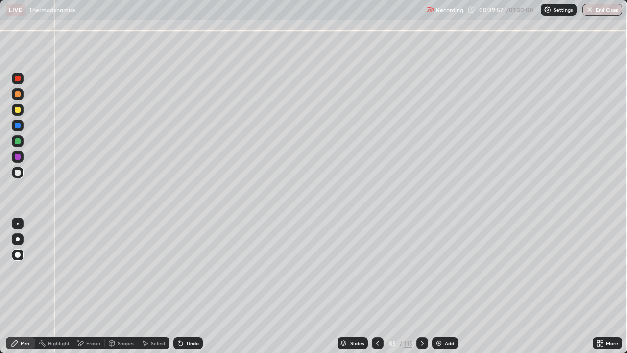
click at [19, 176] on div at bounding box center [18, 172] width 12 height 12
click at [19, 174] on div at bounding box center [18, 172] width 6 height 6
click at [421, 286] on icon at bounding box center [422, 342] width 3 height 5
click at [127, 286] on div "Shapes" at bounding box center [126, 342] width 17 height 5
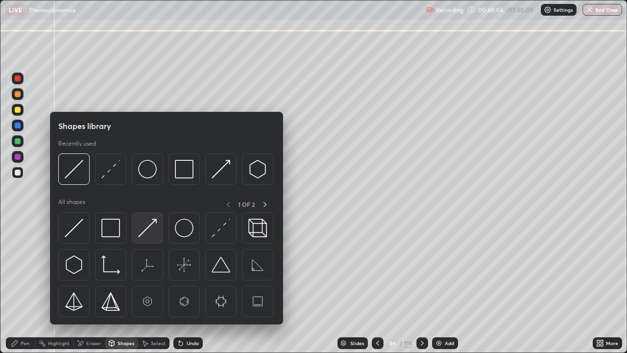
click at [152, 226] on img at bounding box center [147, 227] width 19 height 19
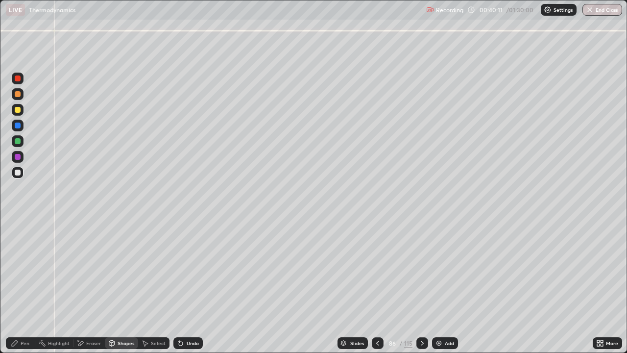
click at [26, 286] on div "Pen" at bounding box center [25, 342] width 9 height 5
click at [127, 286] on div "Shapes" at bounding box center [126, 342] width 17 height 5
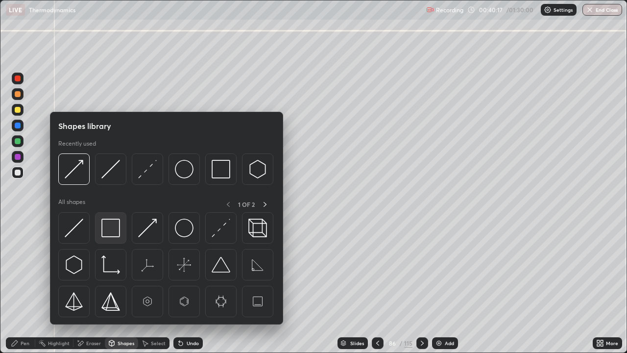
click at [115, 221] on img at bounding box center [110, 227] width 19 height 19
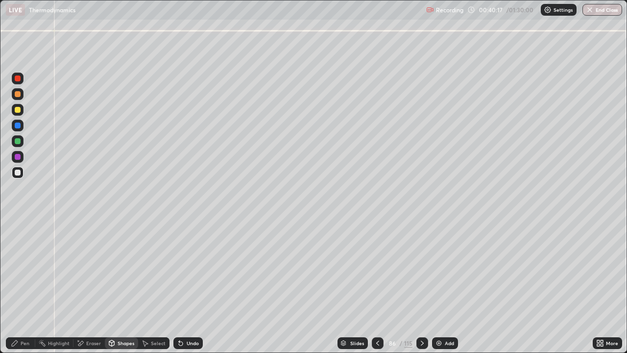
click at [17, 112] on div at bounding box center [18, 110] width 6 height 6
click at [25, 286] on div "Pen" at bounding box center [25, 342] width 9 height 5
click at [128, 286] on div "Shapes" at bounding box center [126, 342] width 17 height 5
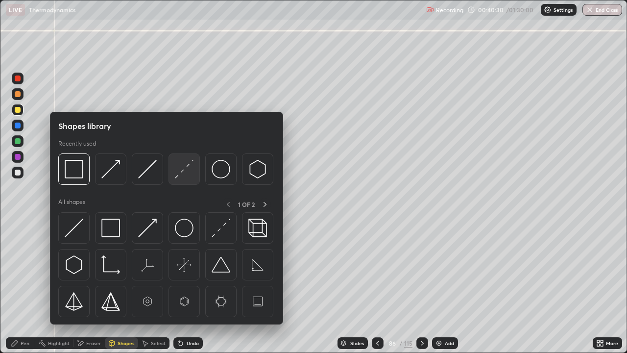
click at [184, 168] on img at bounding box center [184, 169] width 19 height 19
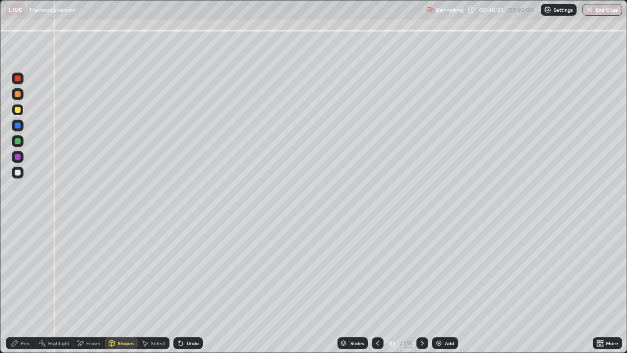
click at [19, 175] on div at bounding box center [18, 172] width 6 height 6
click at [20, 286] on div "Pen" at bounding box center [20, 343] width 29 height 12
click at [16, 126] on div at bounding box center [18, 125] width 6 height 6
click at [196, 286] on div "Undo" at bounding box center [193, 342] width 12 height 5
click at [17, 155] on div at bounding box center [18, 157] width 6 height 6
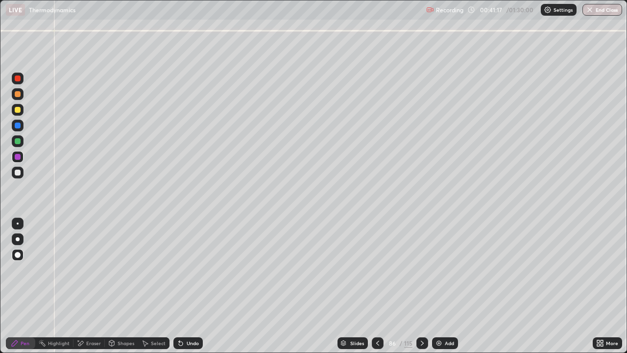
click at [29, 286] on div "Pen" at bounding box center [25, 342] width 9 height 5
click at [18, 168] on div at bounding box center [18, 172] width 12 height 12
click at [18, 79] on div at bounding box center [18, 78] width 6 height 6
click at [123, 286] on div "Shapes" at bounding box center [126, 342] width 17 height 5
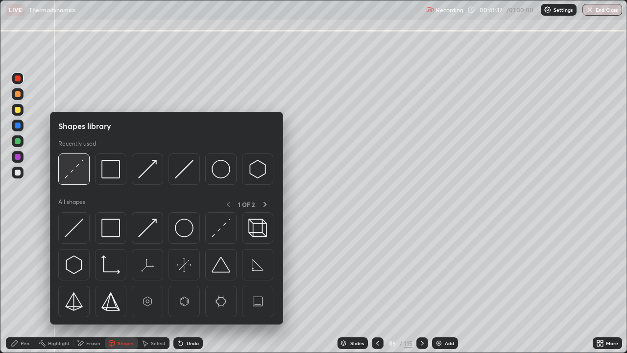
click at [72, 166] on img at bounding box center [74, 169] width 19 height 19
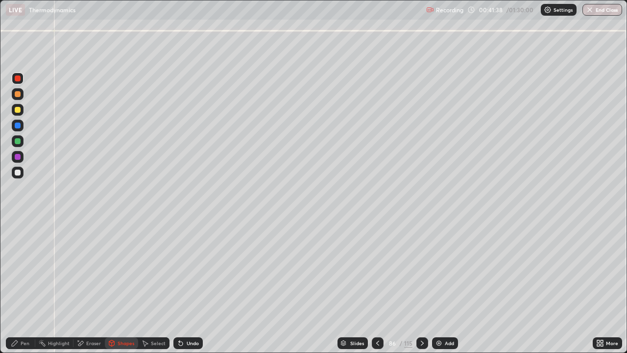
click at [20, 95] on div at bounding box center [18, 94] width 6 height 6
click at [57, 286] on div "Highlight" at bounding box center [59, 342] width 22 height 5
click at [24, 286] on div "Pen" at bounding box center [25, 342] width 9 height 5
click at [63, 286] on div "Highlight" at bounding box center [59, 342] width 22 height 5
click at [24, 286] on div "Pen" at bounding box center [25, 342] width 9 height 5
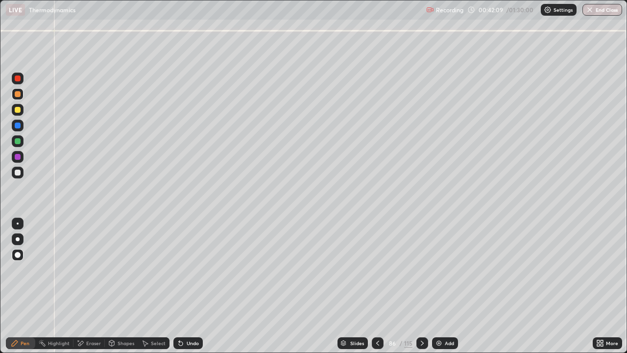
click at [19, 173] on div at bounding box center [18, 172] width 6 height 6
click at [20, 126] on div at bounding box center [18, 125] width 6 height 6
click at [60, 286] on div "Highlight" at bounding box center [59, 342] width 22 height 5
click at [32, 286] on div "Pen" at bounding box center [20, 343] width 29 height 12
click at [21, 178] on div at bounding box center [18, 172] width 12 height 12
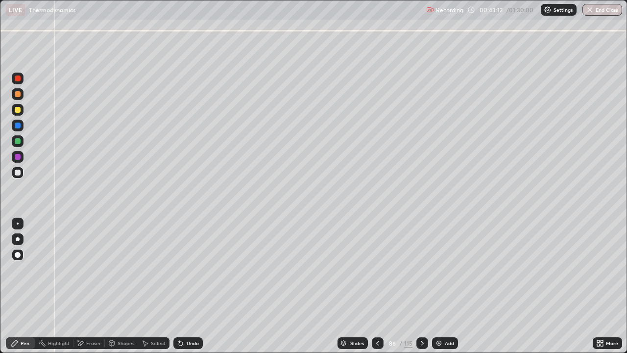
click at [19, 140] on div at bounding box center [18, 141] width 6 height 6
click at [17, 125] on div at bounding box center [18, 125] width 6 height 6
click at [124, 286] on div "Shapes" at bounding box center [126, 342] width 17 height 5
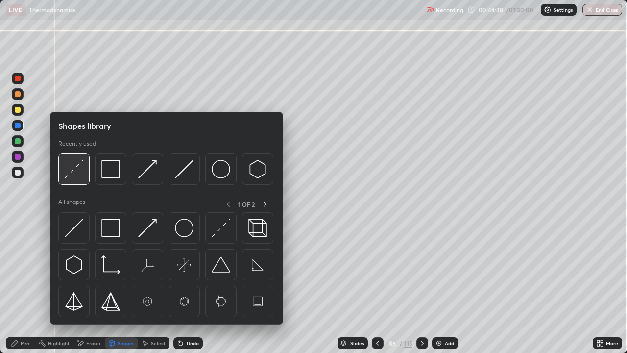
click at [77, 175] on img at bounding box center [74, 169] width 19 height 19
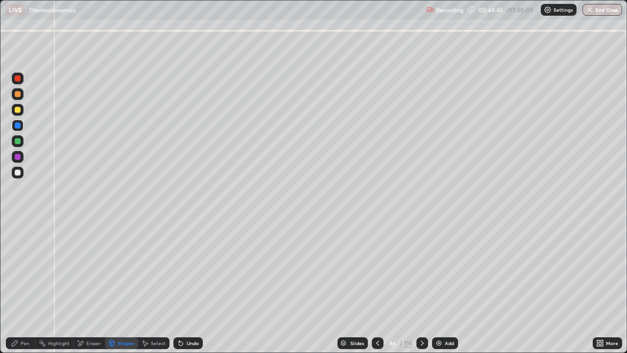
click at [27, 286] on div "Pen" at bounding box center [25, 342] width 9 height 5
click at [17, 172] on div at bounding box center [18, 172] width 6 height 6
click at [377, 286] on icon at bounding box center [378, 343] width 8 height 8
click at [422, 286] on icon at bounding box center [422, 343] width 8 height 8
click at [377, 286] on icon at bounding box center [378, 343] width 8 height 8
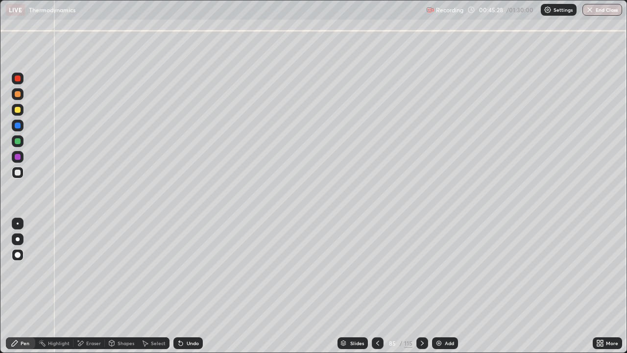
click at [422, 286] on icon at bounding box center [422, 343] width 8 height 8
click at [420, 286] on icon at bounding box center [422, 343] width 8 height 8
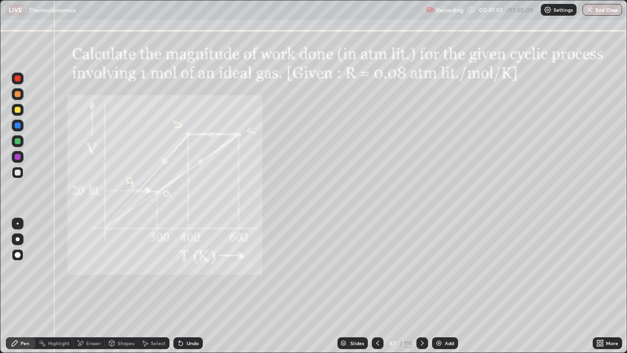
click at [422, 286] on icon at bounding box center [422, 342] width 3 height 5
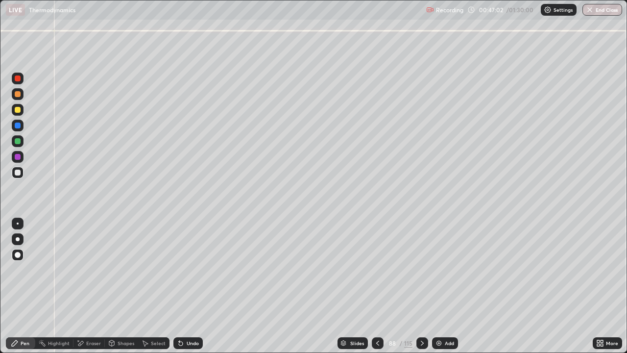
click at [416, 286] on div at bounding box center [422, 343] width 12 height 12
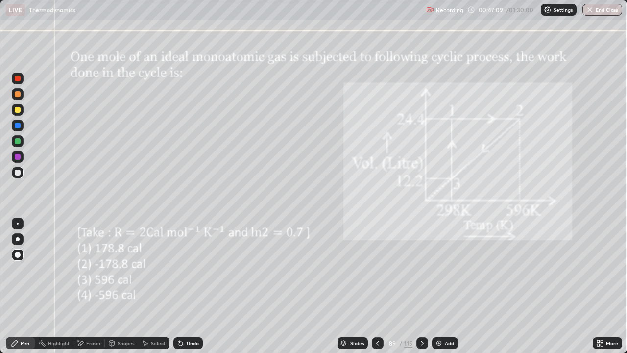
click at [19, 108] on div at bounding box center [18, 110] width 6 height 6
click at [24, 286] on div "Pen" at bounding box center [25, 342] width 9 height 5
click at [19, 109] on div at bounding box center [18, 110] width 6 height 6
click at [16, 168] on div at bounding box center [18, 172] width 12 height 12
click at [17, 111] on div at bounding box center [18, 110] width 6 height 6
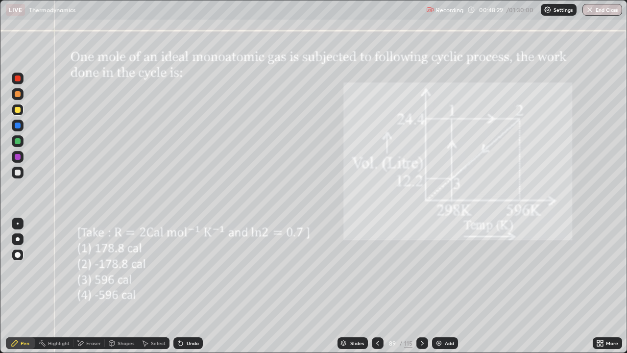
click at [20, 171] on div at bounding box center [18, 172] width 6 height 6
click at [19, 112] on div at bounding box center [18, 110] width 6 height 6
click at [18, 173] on div at bounding box center [18, 172] width 6 height 6
click at [17, 111] on div at bounding box center [18, 110] width 6 height 6
click at [20, 174] on div at bounding box center [18, 172] width 6 height 6
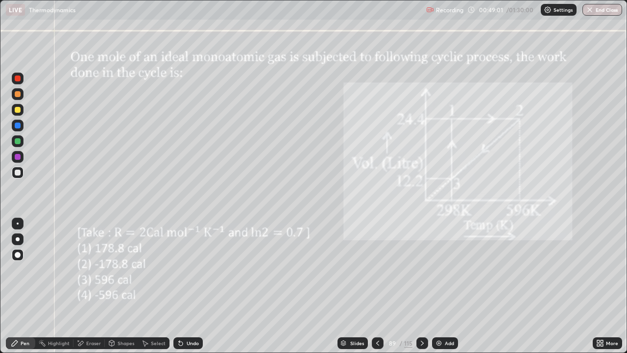
click at [18, 79] on div at bounding box center [18, 78] width 6 height 6
click at [17, 175] on div at bounding box center [18, 172] width 6 height 6
click at [420, 286] on icon at bounding box center [422, 343] width 8 height 8
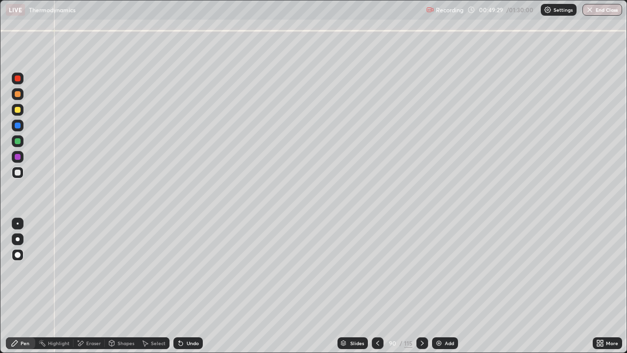
click at [375, 286] on icon at bounding box center [378, 343] width 8 height 8
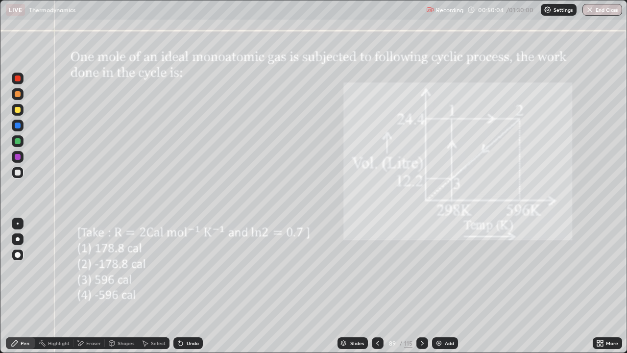
click at [425, 286] on div at bounding box center [422, 343] width 12 height 12
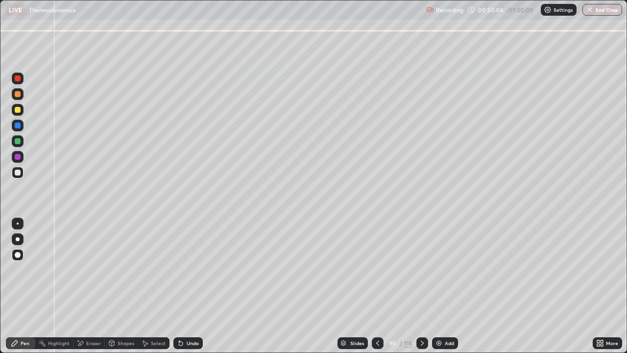
click at [18, 173] on div at bounding box center [18, 172] width 6 height 6
click at [377, 286] on icon at bounding box center [378, 343] width 8 height 8
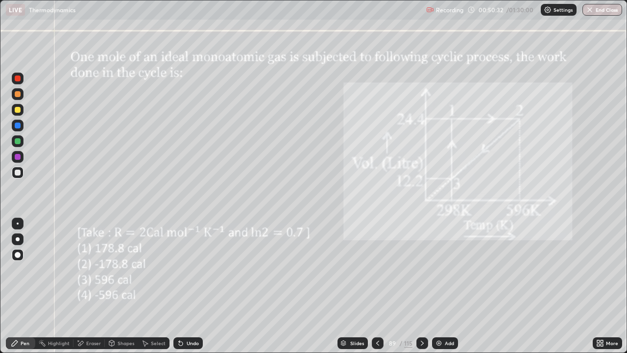
click at [421, 286] on icon at bounding box center [422, 343] width 8 height 8
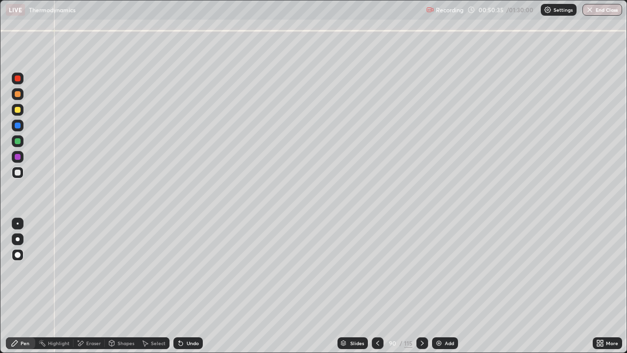
click at [377, 286] on icon at bounding box center [377, 342] width 3 height 5
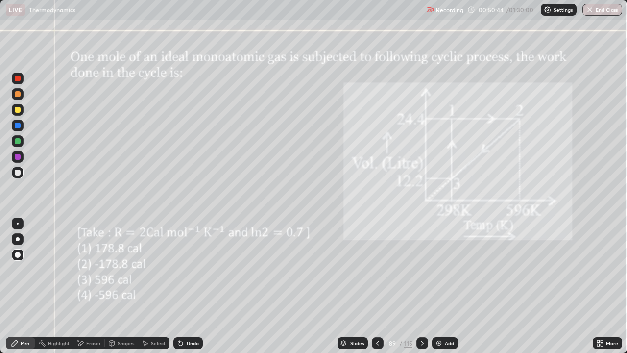
click at [420, 286] on div at bounding box center [422, 343] width 12 height 12
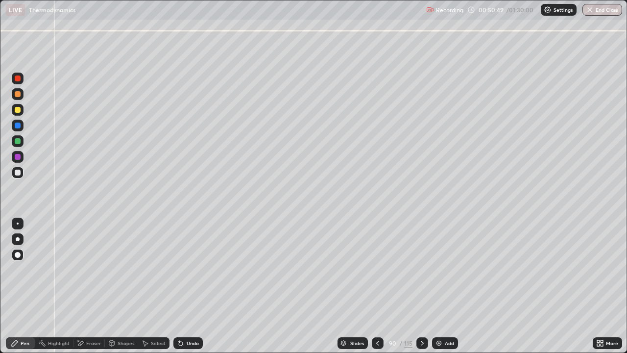
click at [377, 286] on icon at bounding box center [378, 343] width 8 height 8
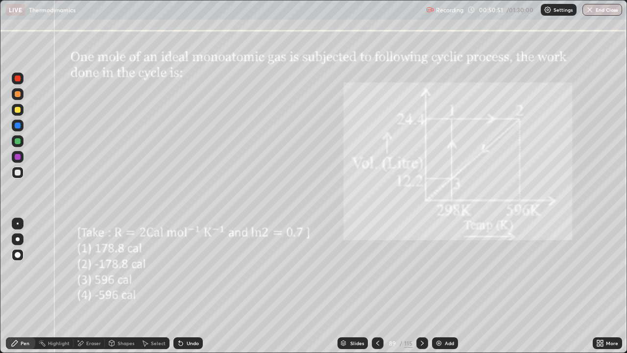
click at [421, 286] on icon at bounding box center [422, 343] width 8 height 8
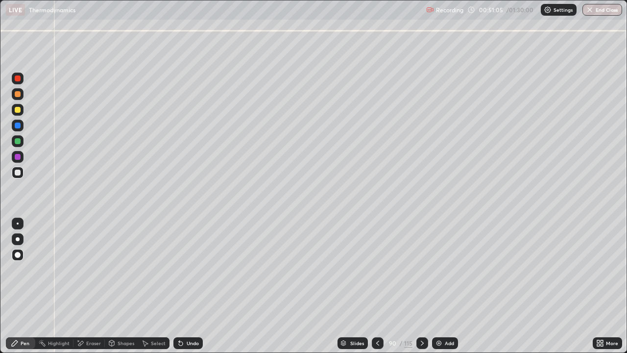
click at [194, 286] on div "Undo" at bounding box center [187, 343] width 29 height 12
click at [195, 286] on div "Undo" at bounding box center [193, 342] width 12 height 5
click at [17, 142] on div at bounding box center [18, 141] width 6 height 6
click at [377, 286] on icon at bounding box center [378, 343] width 8 height 8
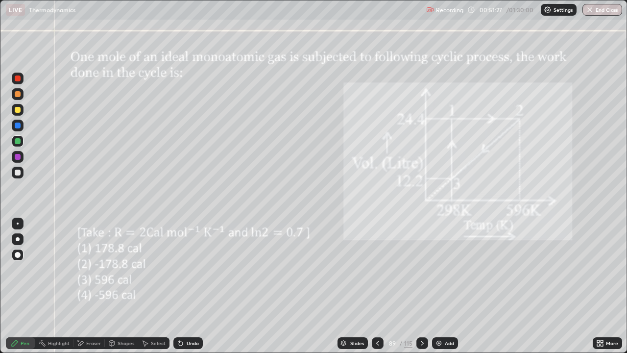
click at [421, 286] on icon at bounding box center [422, 343] width 8 height 8
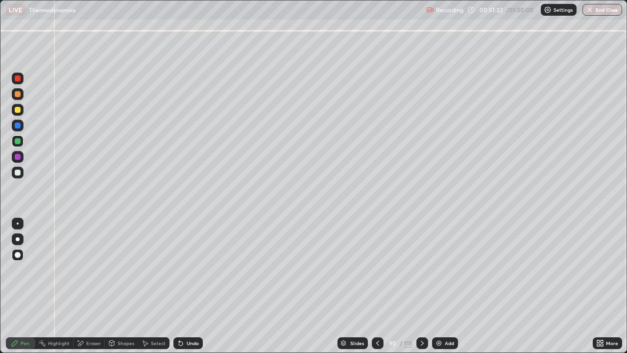
click at [377, 286] on icon at bounding box center [378, 343] width 8 height 8
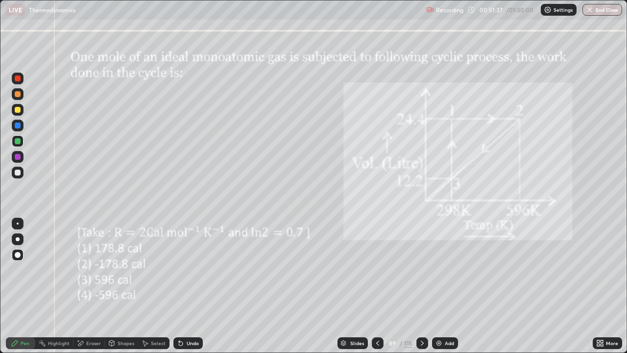
click at [420, 286] on icon at bounding box center [422, 343] width 8 height 8
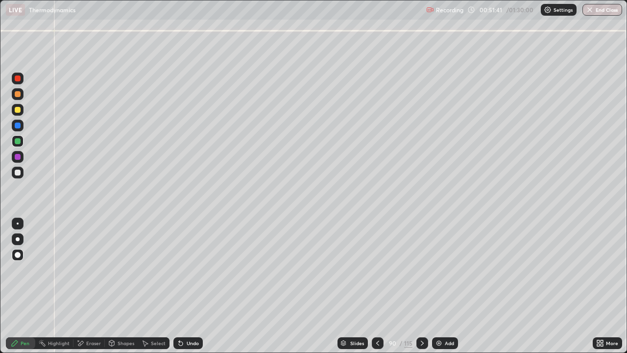
click at [376, 286] on icon at bounding box center [377, 342] width 3 height 5
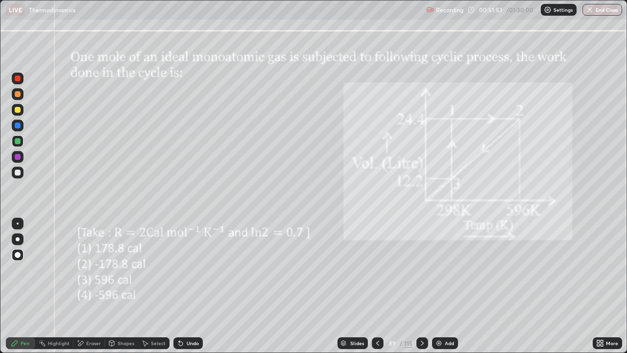
click at [421, 286] on icon at bounding box center [422, 343] width 8 height 8
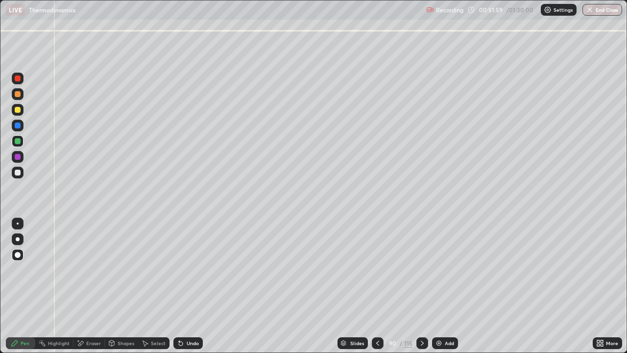
click at [378, 286] on div at bounding box center [378, 343] width 12 height 12
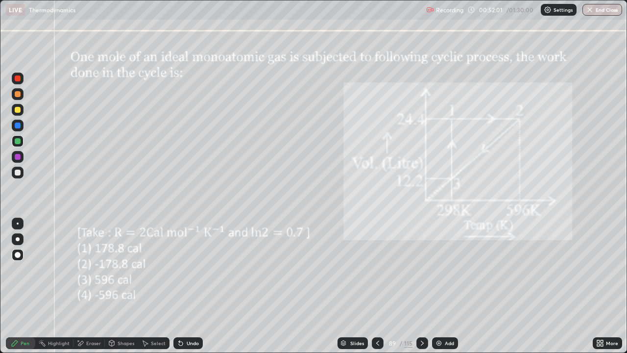
click at [420, 286] on icon at bounding box center [422, 343] width 8 height 8
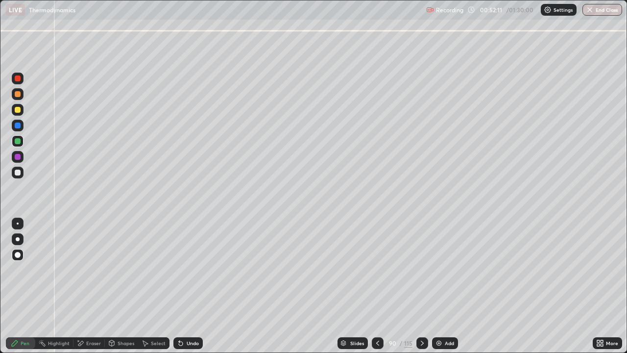
click at [17, 154] on div at bounding box center [18, 157] width 6 height 6
click at [377, 286] on icon at bounding box center [378, 343] width 8 height 8
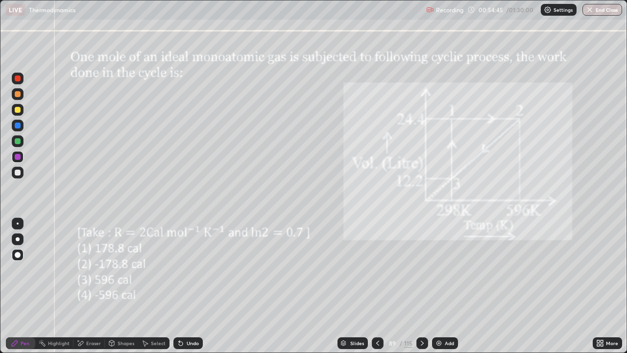
click at [19, 175] on div at bounding box center [18, 172] width 6 height 6
click at [15, 170] on div at bounding box center [18, 172] width 6 height 6
click at [24, 286] on div "Pen" at bounding box center [25, 342] width 9 height 5
click at [19, 176] on div at bounding box center [18, 172] width 12 height 12
click at [22, 286] on div "Pen" at bounding box center [25, 342] width 9 height 5
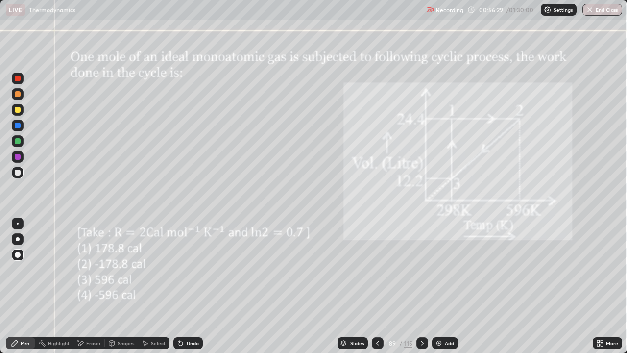
click at [421, 286] on icon at bounding box center [422, 343] width 8 height 8
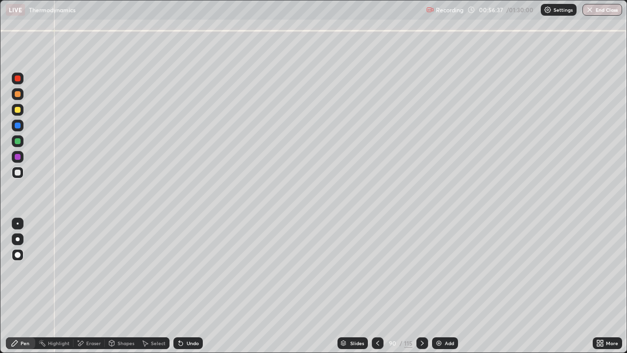
click at [377, 286] on icon at bounding box center [378, 343] width 8 height 8
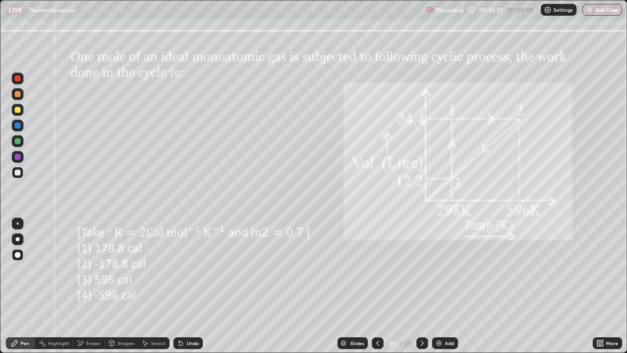
click at [377, 286] on icon at bounding box center [378, 343] width 8 height 8
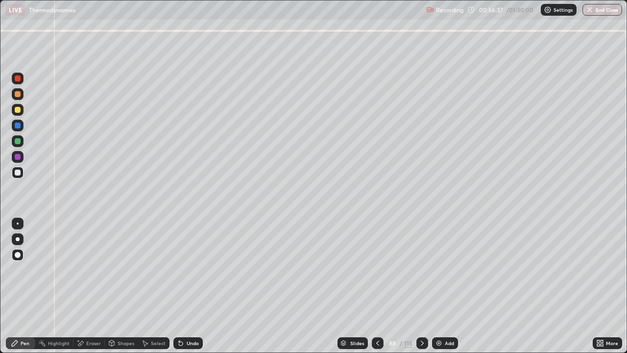
click at [377, 286] on icon at bounding box center [378, 343] width 8 height 8
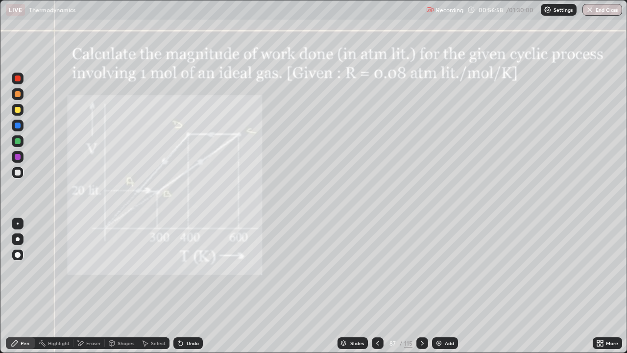
click at [58, 286] on div "Highlight" at bounding box center [59, 342] width 22 height 5
click at [20, 93] on div at bounding box center [18, 94] width 6 height 6
click at [29, 286] on div "Pen" at bounding box center [25, 342] width 9 height 5
click at [17, 111] on div at bounding box center [18, 110] width 6 height 6
click at [18, 94] on div at bounding box center [18, 94] width 6 height 6
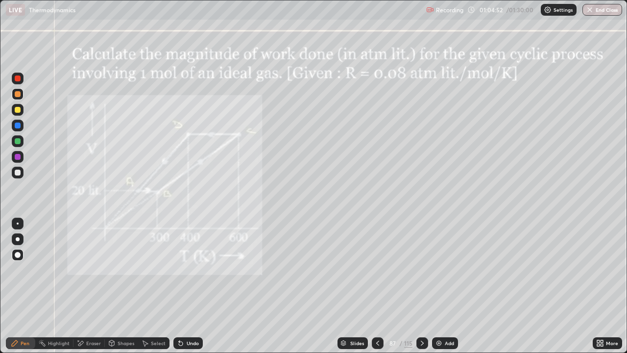
click at [92, 286] on div "Eraser" at bounding box center [93, 342] width 15 height 5
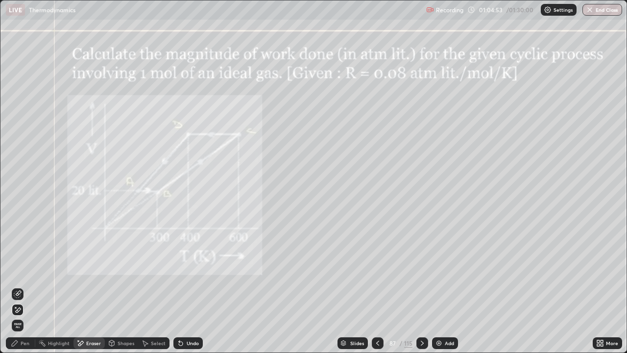
click at [18, 286] on span "Erase all" at bounding box center [17, 325] width 11 height 6
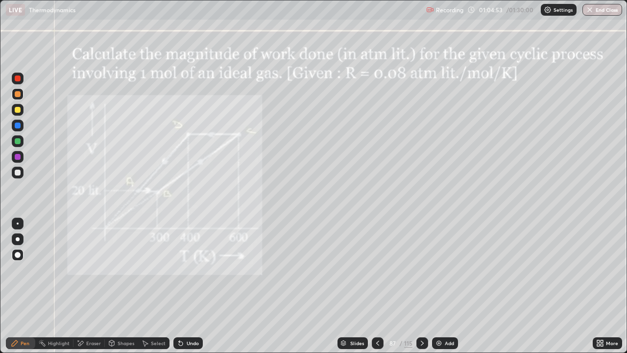
click at [24, 286] on div "Pen" at bounding box center [25, 342] width 9 height 5
click at [17, 145] on div at bounding box center [18, 141] width 12 height 12
click at [19, 286] on div "Pen" at bounding box center [20, 343] width 29 height 12
click at [17, 173] on div at bounding box center [18, 172] width 6 height 6
click at [17, 112] on div at bounding box center [18, 110] width 6 height 6
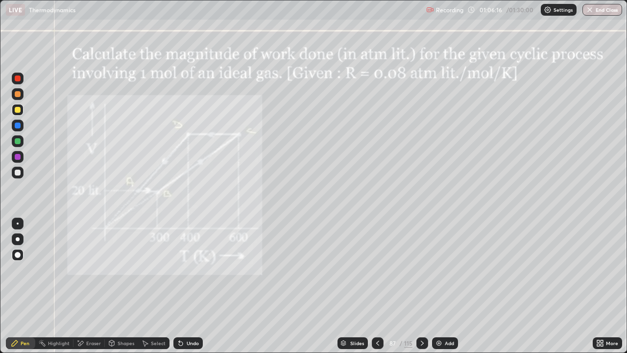
click at [20, 170] on div at bounding box center [18, 172] width 6 height 6
click at [416, 286] on div at bounding box center [422, 343] width 12 height 12
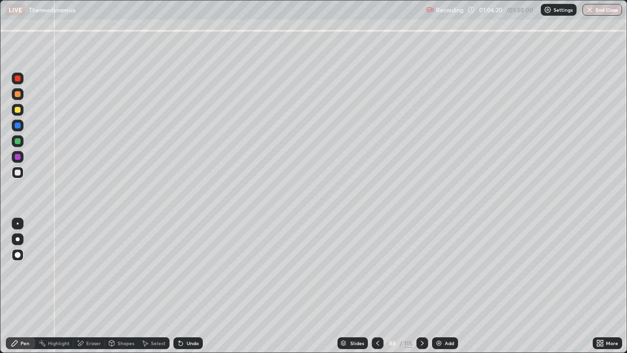
click at [377, 286] on icon at bounding box center [378, 343] width 8 height 8
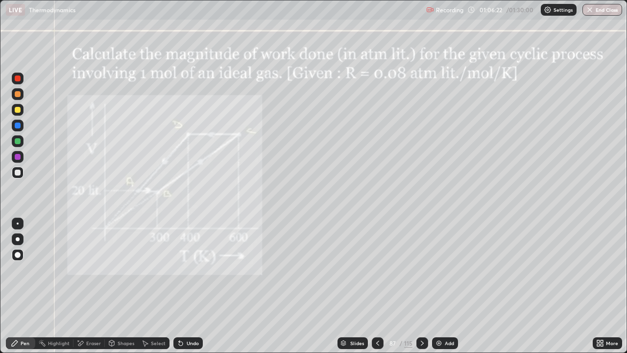
click at [18, 125] on div at bounding box center [18, 125] width 6 height 6
click at [17, 174] on div at bounding box center [18, 172] width 6 height 6
click at [29, 286] on div "Pen" at bounding box center [20, 343] width 29 height 12
click at [421, 286] on icon at bounding box center [422, 343] width 8 height 8
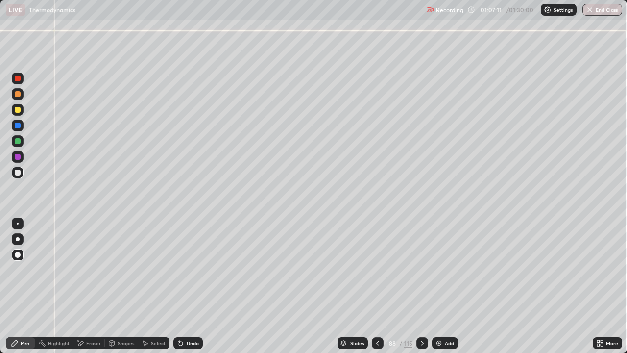
click at [377, 286] on icon at bounding box center [378, 343] width 8 height 8
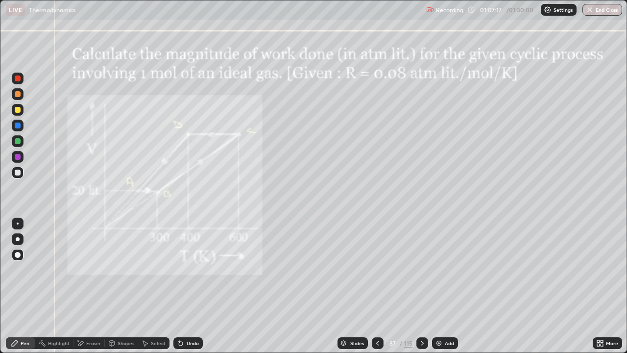
click at [420, 286] on icon at bounding box center [422, 343] width 8 height 8
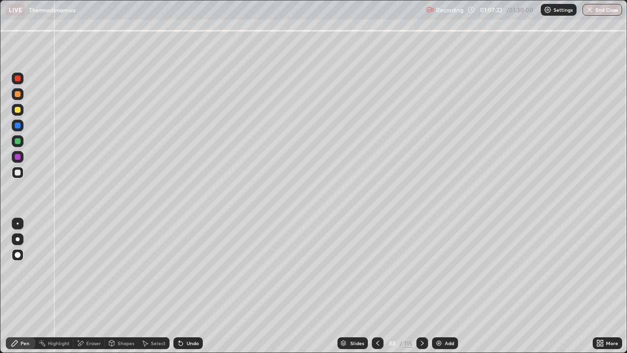
click at [377, 286] on icon at bounding box center [378, 343] width 8 height 8
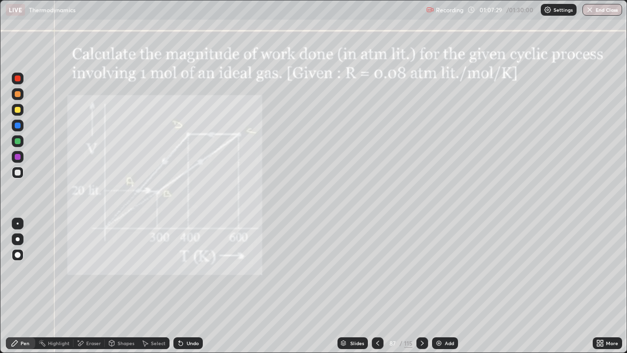
click at [421, 286] on icon at bounding box center [422, 343] width 8 height 8
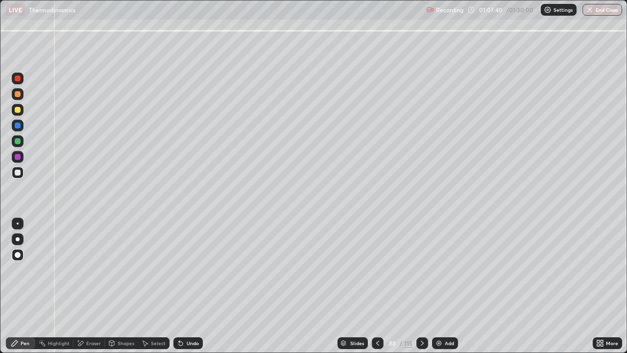
click at [381, 286] on div at bounding box center [378, 343] width 12 height 12
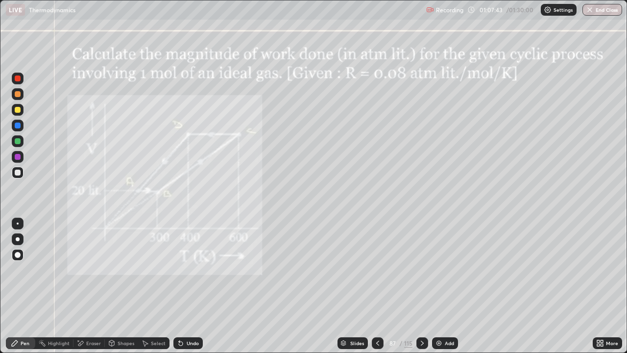
click at [19, 127] on div at bounding box center [18, 125] width 6 height 6
click at [418, 286] on icon at bounding box center [422, 343] width 8 height 8
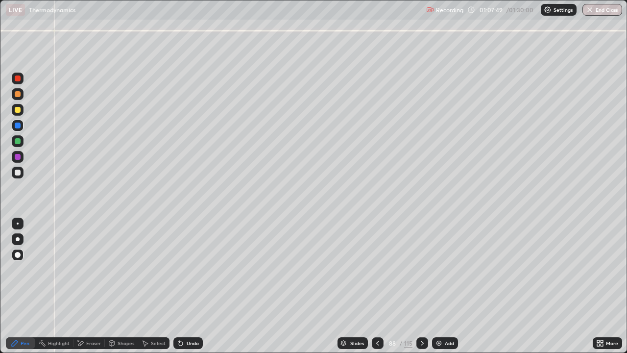
click at [376, 286] on icon at bounding box center [378, 343] width 8 height 8
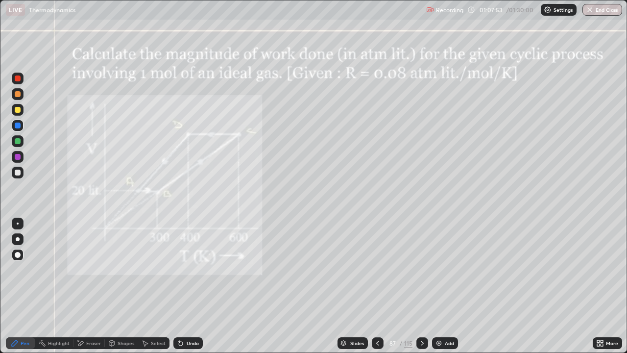
click at [418, 286] on icon at bounding box center [422, 343] width 8 height 8
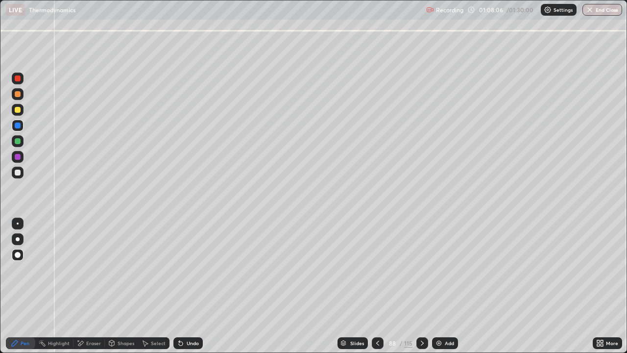
click at [377, 286] on icon at bounding box center [378, 343] width 8 height 8
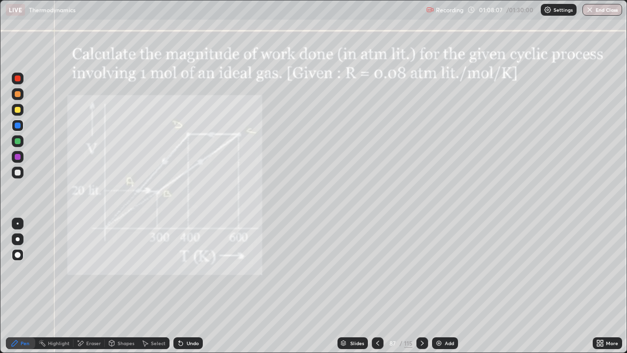
click at [421, 286] on icon at bounding box center [422, 343] width 8 height 8
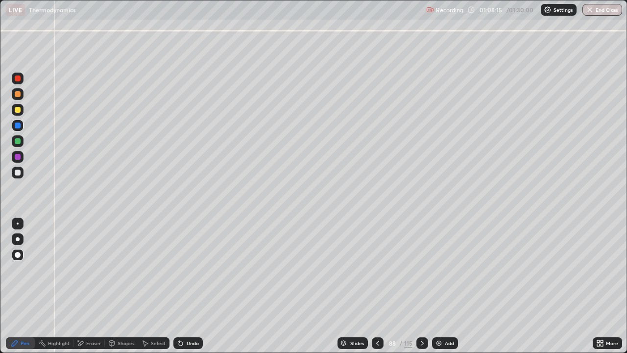
click at [376, 286] on icon at bounding box center [378, 343] width 8 height 8
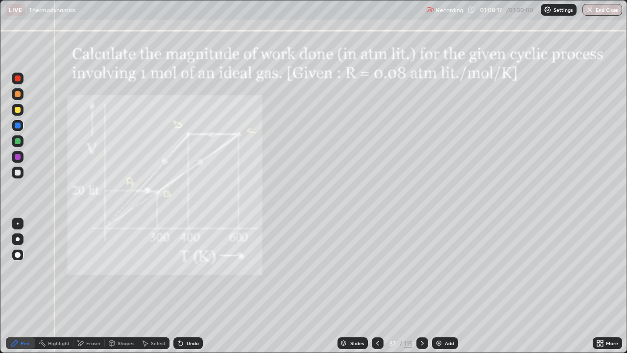
click at [425, 286] on div at bounding box center [422, 343] width 12 height 12
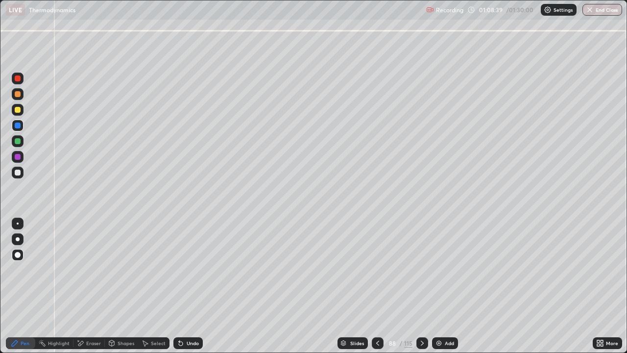
click at [376, 286] on icon at bounding box center [378, 343] width 8 height 8
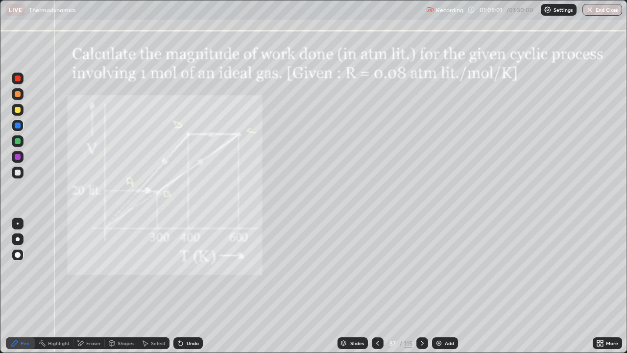
click at [201, 286] on div "Undo" at bounding box center [187, 343] width 29 height 12
click at [18, 142] on div at bounding box center [18, 141] width 6 height 6
click at [17, 95] on div at bounding box center [18, 94] width 6 height 6
click at [16, 171] on div at bounding box center [18, 172] width 6 height 6
click at [119, 286] on div "Shapes" at bounding box center [126, 342] width 17 height 5
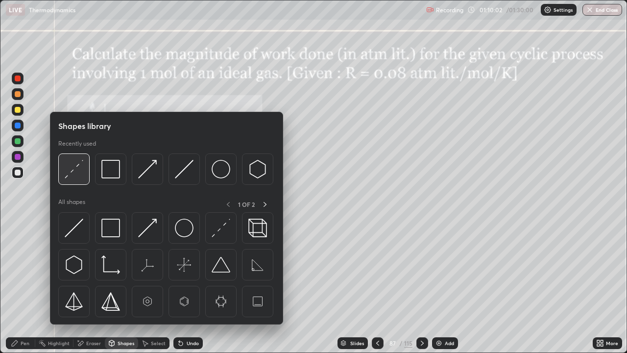
click at [74, 171] on img at bounding box center [74, 169] width 19 height 19
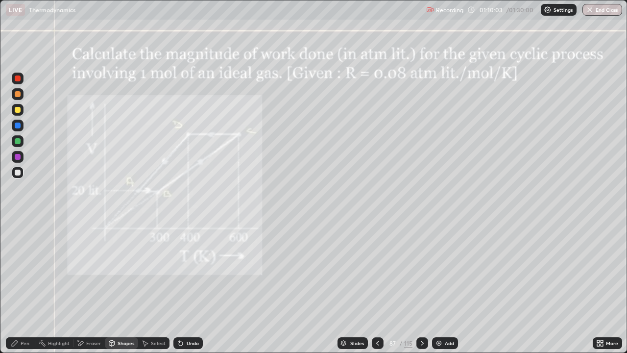
click at [18, 79] on div at bounding box center [18, 78] width 6 height 6
click at [26, 286] on div "Pen" at bounding box center [25, 342] width 9 height 5
click at [28, 286] on div "Pen" at bounding box center [20, 343] width 29 height 12
click at [13, 171] on div at bounding box center [18, 172] width 12 height 12
click at [421, 286] on icon at bounding box center [422, 343] width 8 height 8
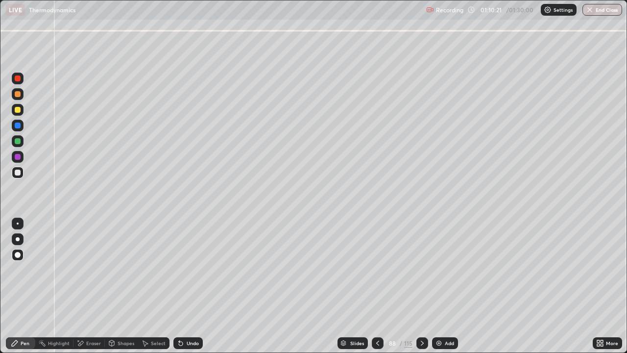
click at [422, 286] on icon at bounding box center [422, 343] width 8 height 8
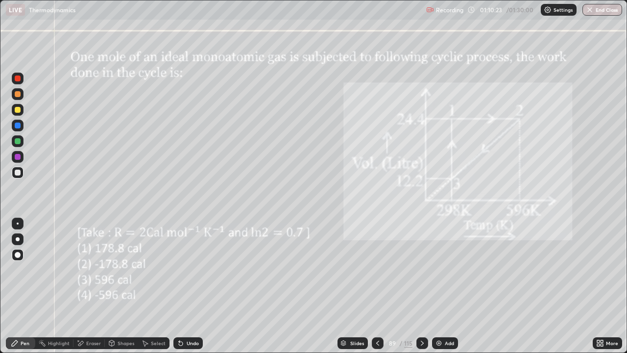
click at [421, 286] on icon at bounding box center [422, 343] width 8 height 8
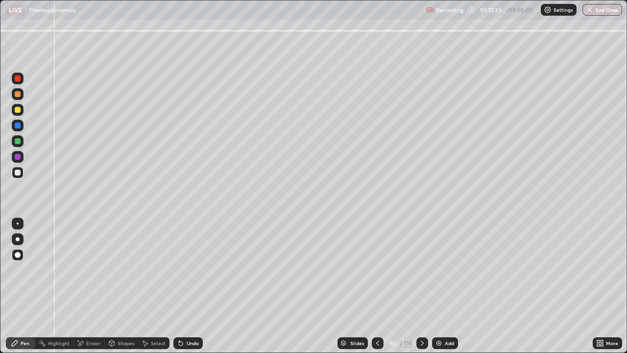
click at [377, 286] on icon at bounding box center [378, 343] width 8 height 8
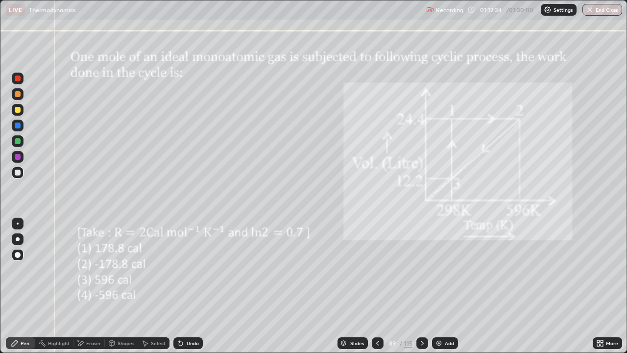
click at [377, 286] on icon at bounding box center [378, 343] width 8 height 8
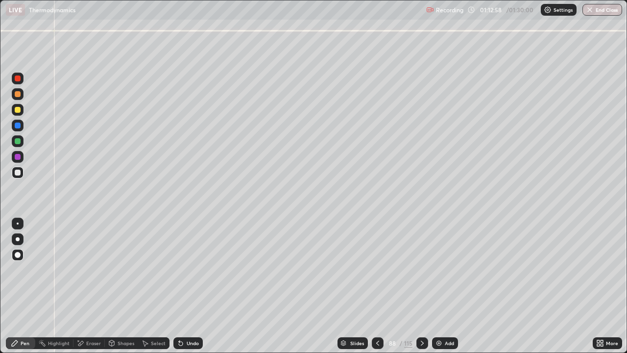
click at [377, 286] on div at bounding box center [378, 343] width 12 height 20
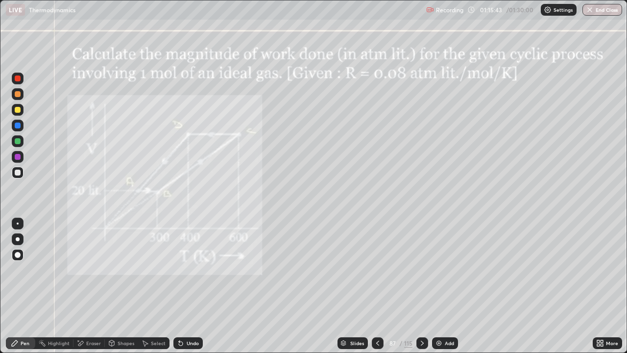
click at [18, 177] on div at bounding box center [18, 172] width 12 height 12
click at [20, 286] on div "Pen" at bounding box center [20, 343] width 29 height 12
click at [17, 177] on div at bounding box center [18, 172] width 12 height 12
click at [16, 173] on div at bounding box center [18, 172] width 6 height 6
click at [421, 286] on icon at bounding box center [422, 343] width 8 height 8
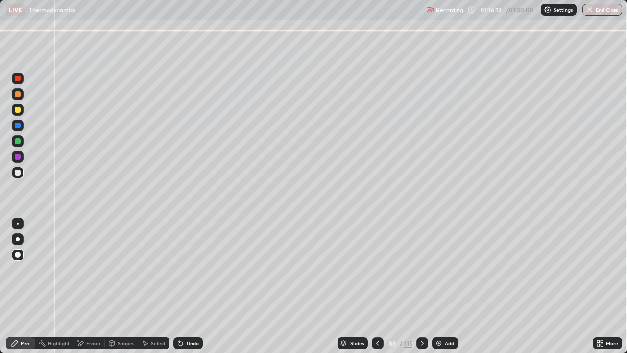
click at [421, 286] on div at bounding box center [422, 343] width 12 height 12
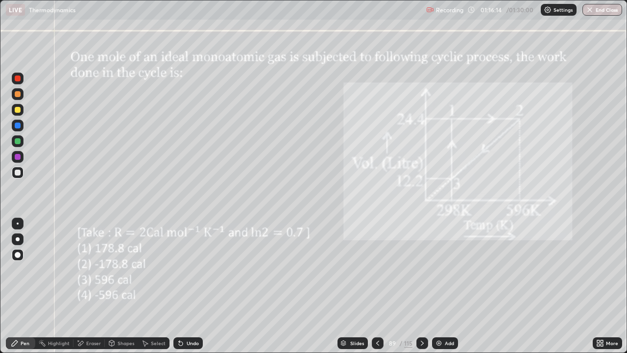
click at [377, 286] on icon at bounding box center [378, 343] width 8 height 8
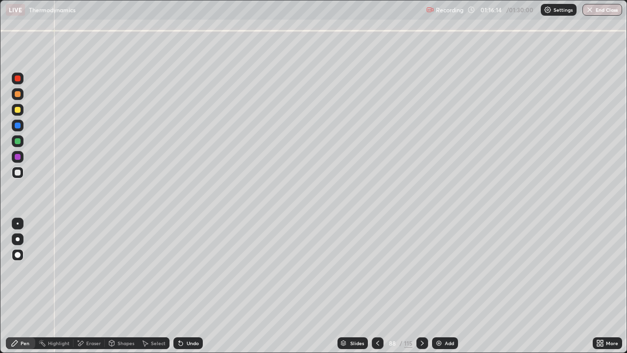
click at [375, 286] on icon at bounding box center [378, 343] width 8 height 8
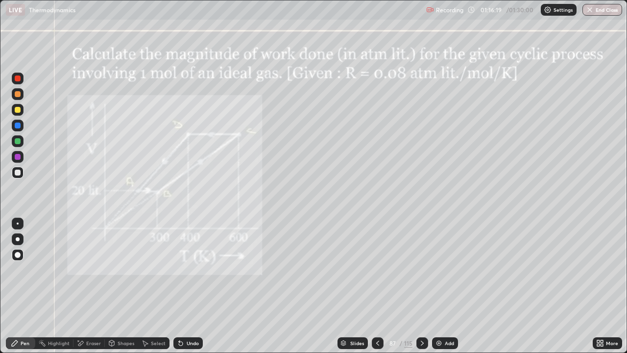
click at [421, 286] on icon at bounding box center [422, 343] width 8 height 8
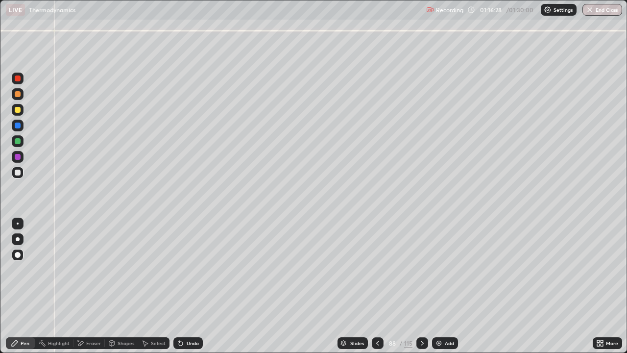
click at [421, 286] on icon at bounding box center [422, 343] width 8 height 8
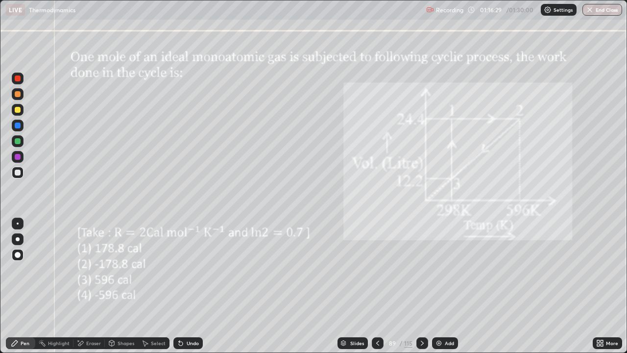
click at [421, 286] on icon at bounding box center [422, 343] width 8 height 8
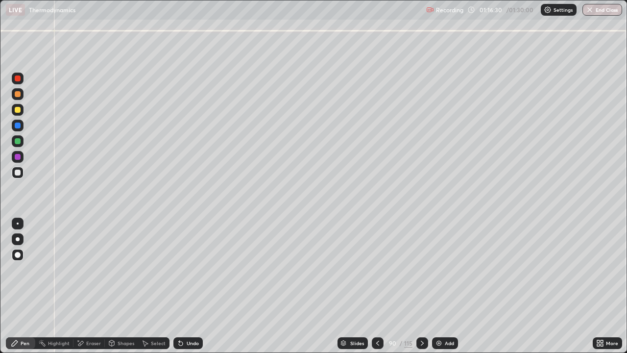
click at [420, 286] on div at bounding box center [422, 343] width 12 height 12
click at [17, 172] on div at bounding box center [18, 172] width 6 height 6
click at [421, 286] on icon at bounding box center [422, 343] width 8 height 8
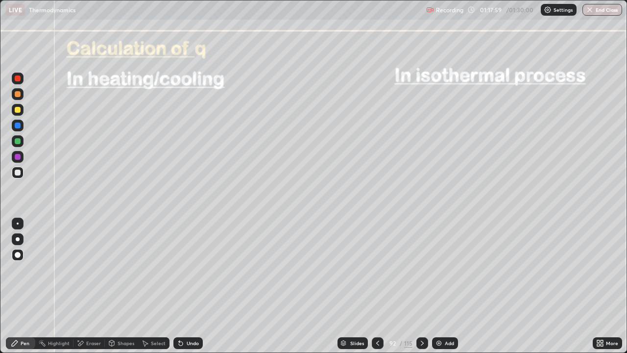
click at [126, 286] on div "Shapes" at bounding box center [126, 342] width 17 height 5
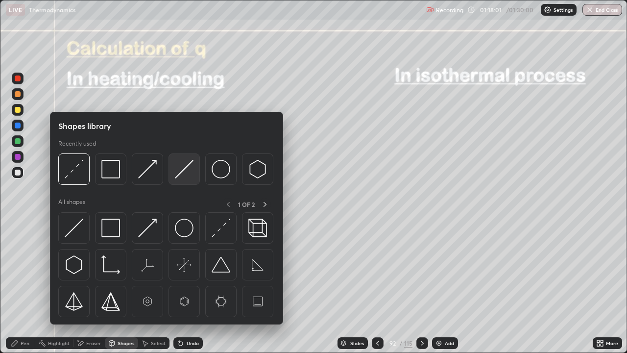
click at [182, 167] on img at bounding box center [184, 169] width 19 height 19
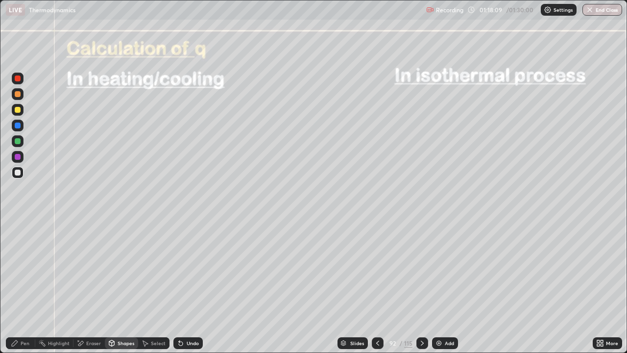
click at [24, 286] on div "Pen" at bounding box center [25, 342] width 9 height 5
click at [16, 173] on div at bounding box center [18, 172] width 6 height 6
click at [17, 124] on div at bounding box center [18, 125] width 6 height 6
click at [19, 173] on div at bounding box center [18, 172] width 6 height 6
click at [16, 176] on div at bounding box center [18, 172] width 12 height 12
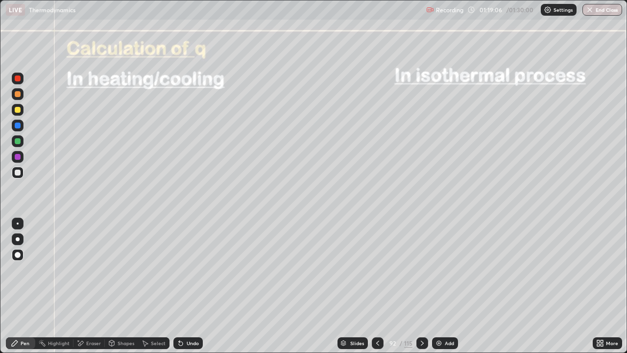
click at [179, 286] on icon at bounding box center [181, 343] width 4 height 4
click at [18, 143] on div at bounding box center [18, 141] width 6 height 6
click at [19, 158] on div at bounding box center [18, 157] width 6 height 6
click at [127, 286] on div "Shapes" at bounding box center [126, 342] width 17 height 5
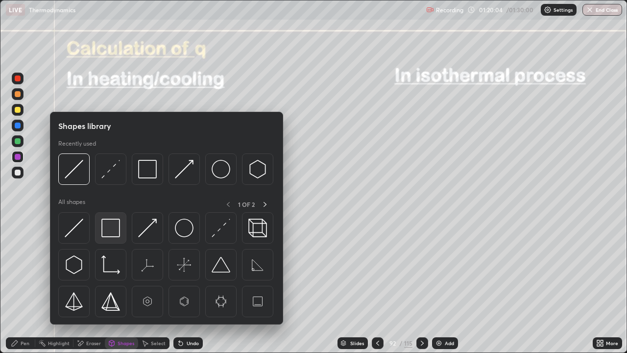
click at [114, 230] on img at bounding box center [110, 227] width 19 height 19
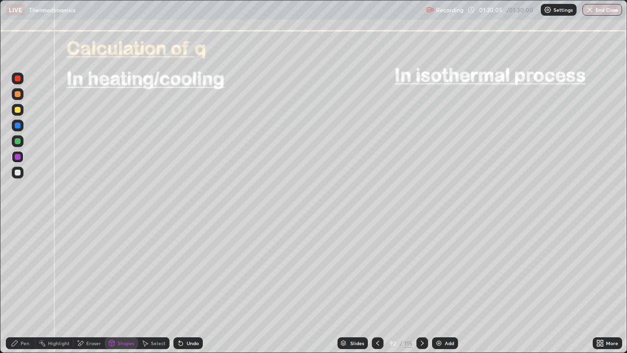
click at [18, 175] on div at bounding box center [18, 172] width 6 height 6
click at [18, 286] on icon at bounding box center [15, 343] width 8 height 8
click at [18, 129] on div at bounding box center [18, 125] width 12 height 12
click at [20, 175] on div at bounding box center [18, 172] width 12 height 12
click at [17, 173] on div at bounding box center [18, 172] width 6 height 6
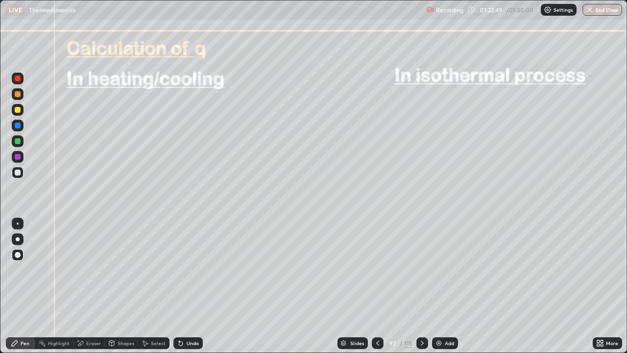
click at [19, 77] on div at bounding box center [18, 78] width 6 height 6
click at [19, 172] on div at bounding box center [18, 172] width 6 height 6
click at [24, 286] on div "Pen" at bounding box center [20, 343] width 29 height 12
click at [19, 286] on div "Pen" at bounding box center [20, 343] width 29 height 12
click at [418, 286] on icon at bounding box center [422, 343] width 8 height 8
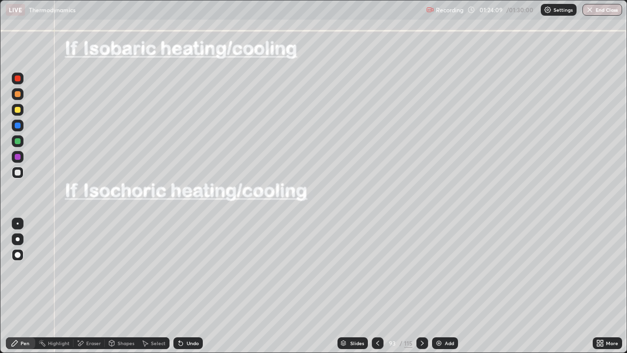
click at [378, 286] on icon at bounding box center [378, 343] width 8 height 8
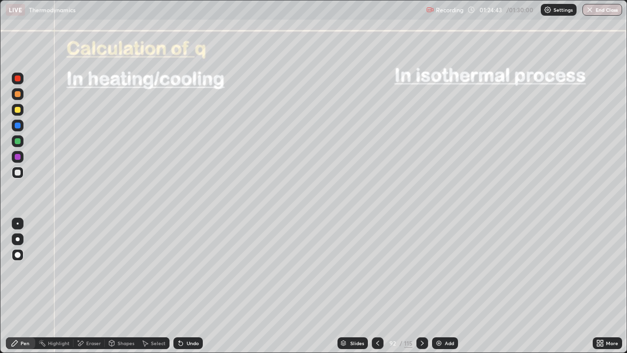
click at [18, 174] on div at bounding box center [18, 172] width 6 height 6
click at [21, 286] on div "Pen" at bounding box center [20, 343] width 29 height 12
click at [17, 174] on div at bounding box center [18, 172] width 6 height 6
click at [25, 286] on div "Pen" at bounding box center [20, 343] width 29 height 12
click at [421, 286] on icon at bounding box center [422, 343] width 8 height 8
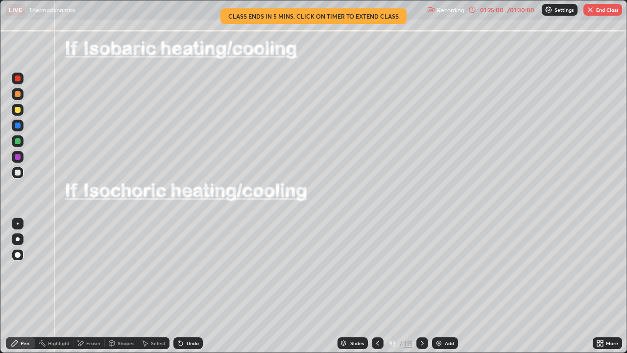
click at [16, 111] on div at bounding box center [18, 110] width 6 height 6
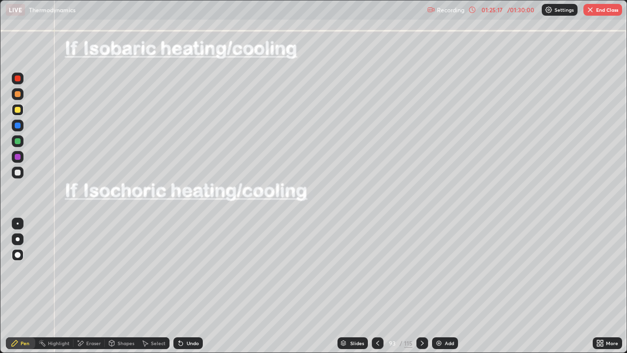
click at [18, 127] on div at bounding box center [18, 125] width 6 height 6
click at [21, 171] on div at bounding box center [18, 172] width 12 height 12
click at [378, 286] on icon at bounding box center [378, 343] width 8 height 8
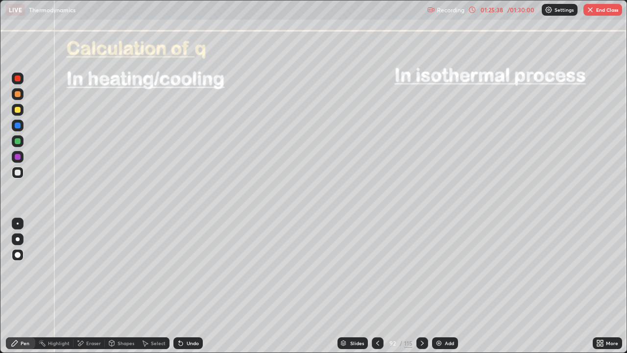
click at [421, 286] on icon at bounding box center [422, 343] width 8 height 8
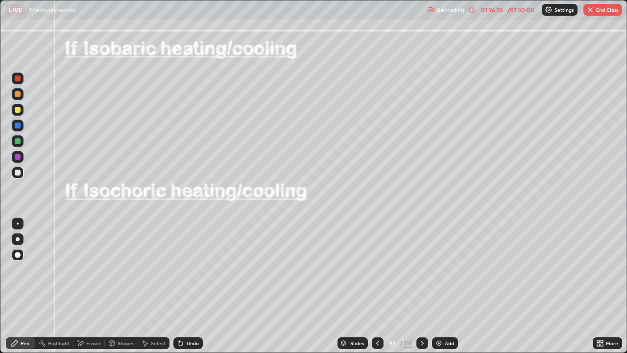
click at [19, 158] on div at bounding box center [18, 157] width 6 height 6
click at [17, 176] on div at bounding box center [18, 172] width 12 height 12
click at [13, 141] on div at bounding box center [18, 141] width 12 height 12
click at [19, 142] on div at bounding box center [18, 141] width 6 height 6
click at [20, 173] on div at bounding box center [18, 172] width 6 height 6
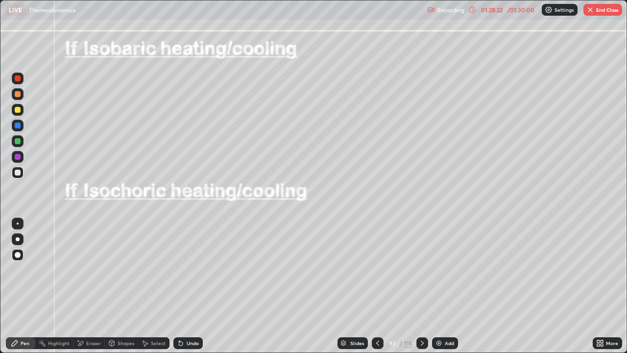
click at [24, 286] on div "Pen" at bounding box center [25, 342] width 9 height 5
click at [15, 171] on div at bounding box center [18, 172] width 6 height 6
click at [19, 172] on div at bounding box center [18, 172] width 6 height 6
click at [16, 174] on div at bounding box center [18, 172] width 6 height 6
click at [21, 286] on div "Pen" at bounding box center [25, 342] width 9 height 5
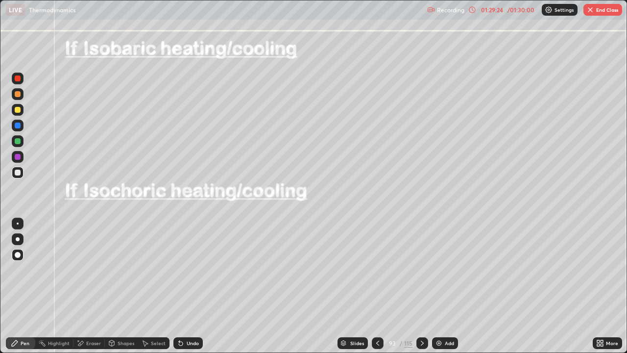
click at [421, 286] on icon at bounding box center [422, 343] width 8 height 8
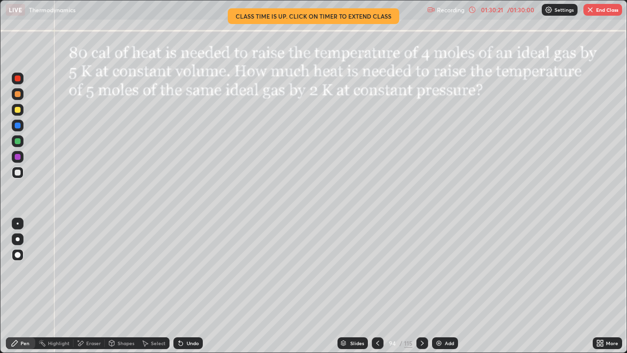
click at [597, 13] on button "End Class" at bounding box center [602, 10] width 39 height 12
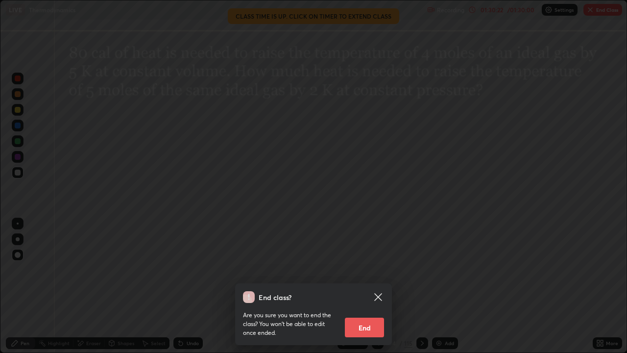
click at [359, 286] on button "End" at bounding box center [364, 327] width 39 height 20
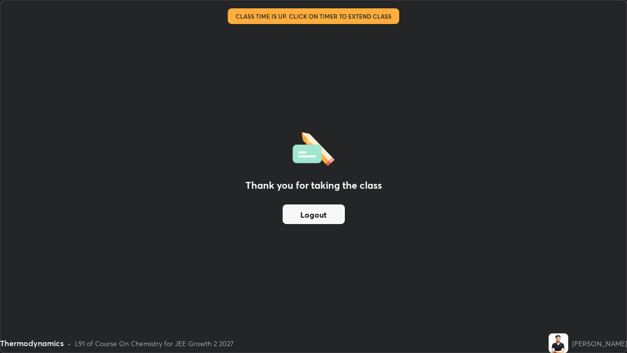
click at [297, 233] on div "Thank you for taking the class Logout" at bounding box center [313, 176] width 626 height 352
click at [306, 212] on button "Logout" at bounding box center [314, 214] width 62 height 20
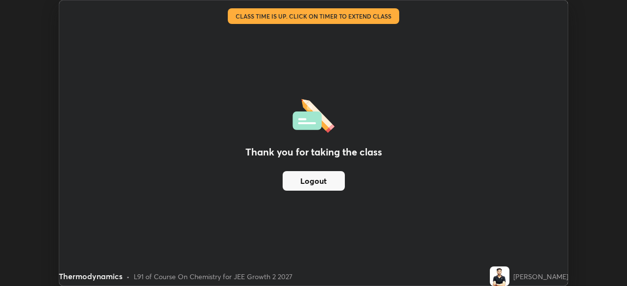
scroll to position [48676, 48336]
